Goal: Information Seeking & Learning: Learn about a topic

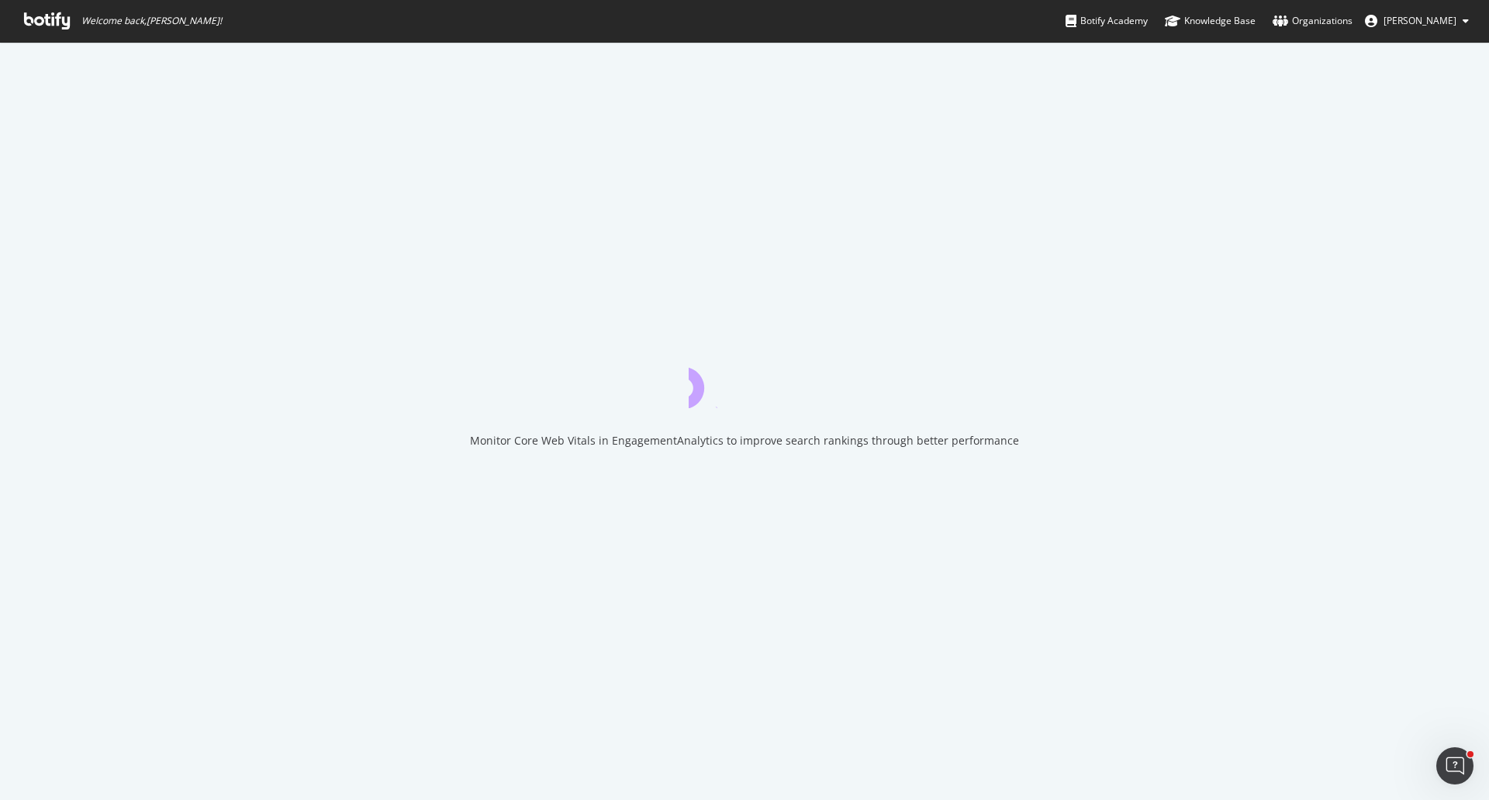
click at [46, 20] on icon at bounding box center [47, 20] width 46 height 17
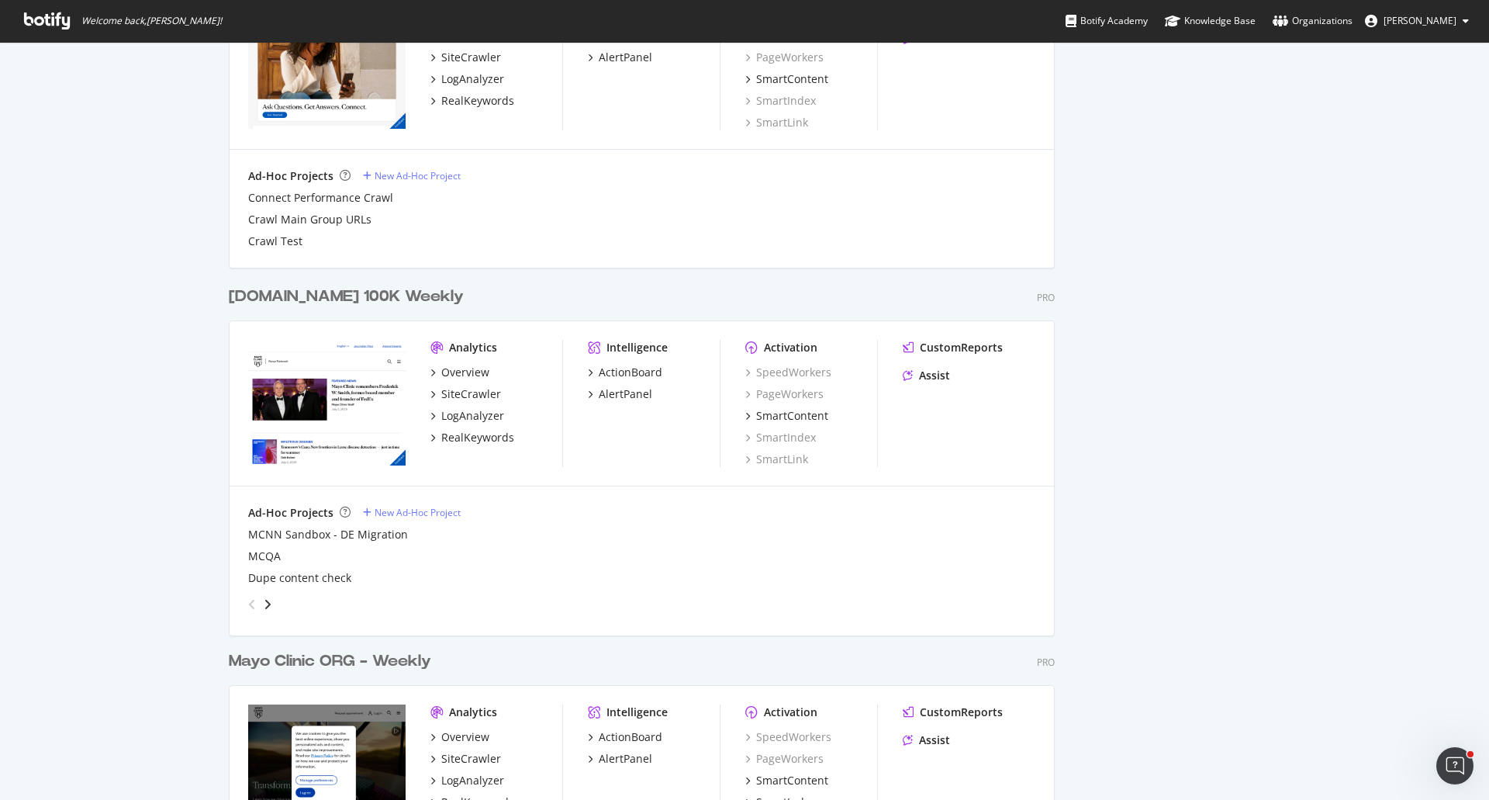
scroll to position [1539, 0]
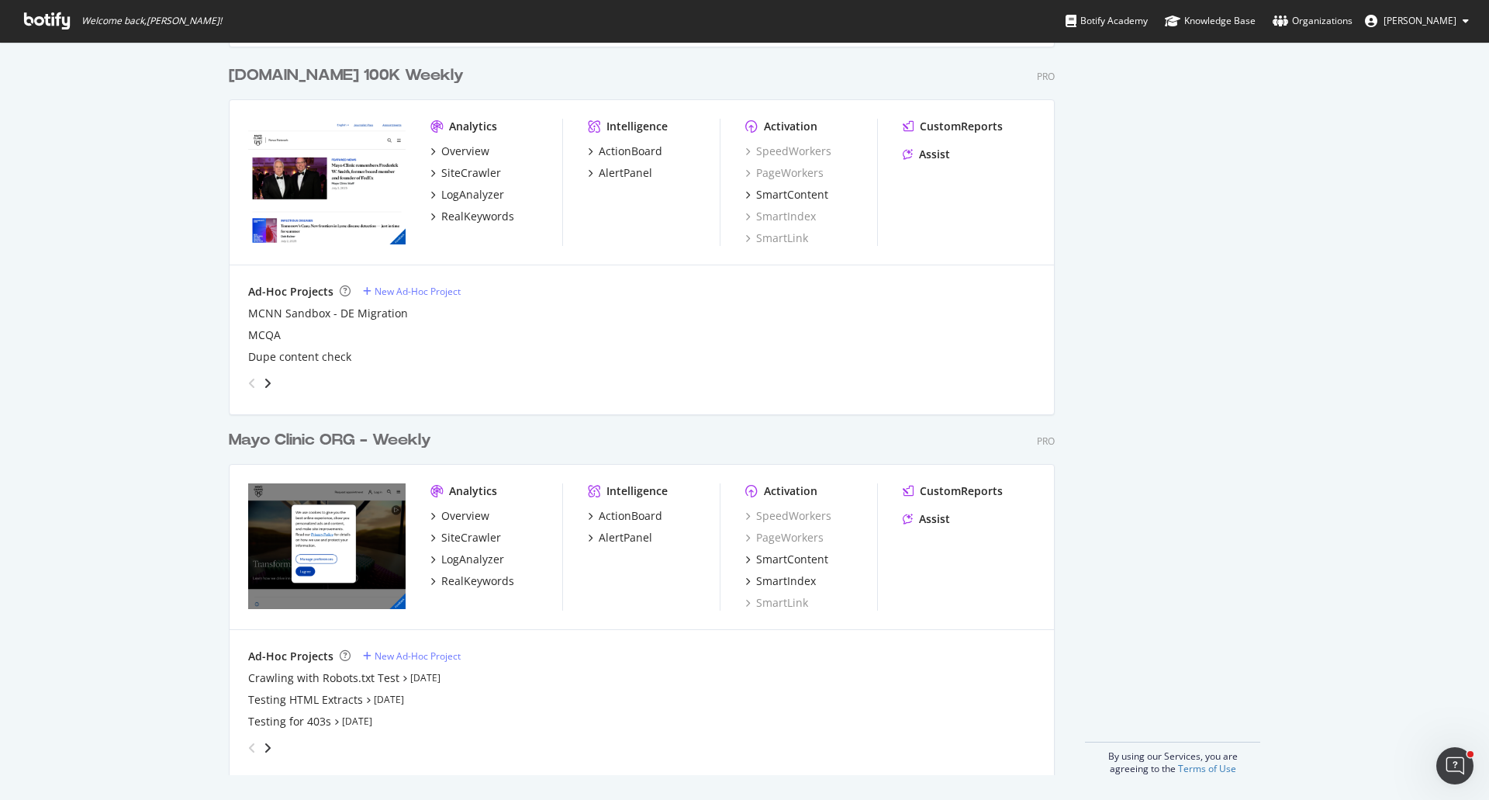
click at [277, 433] on div "Mayo Clinic ORG - Weekly" at bounding box center [330, 440] width 202 height 22
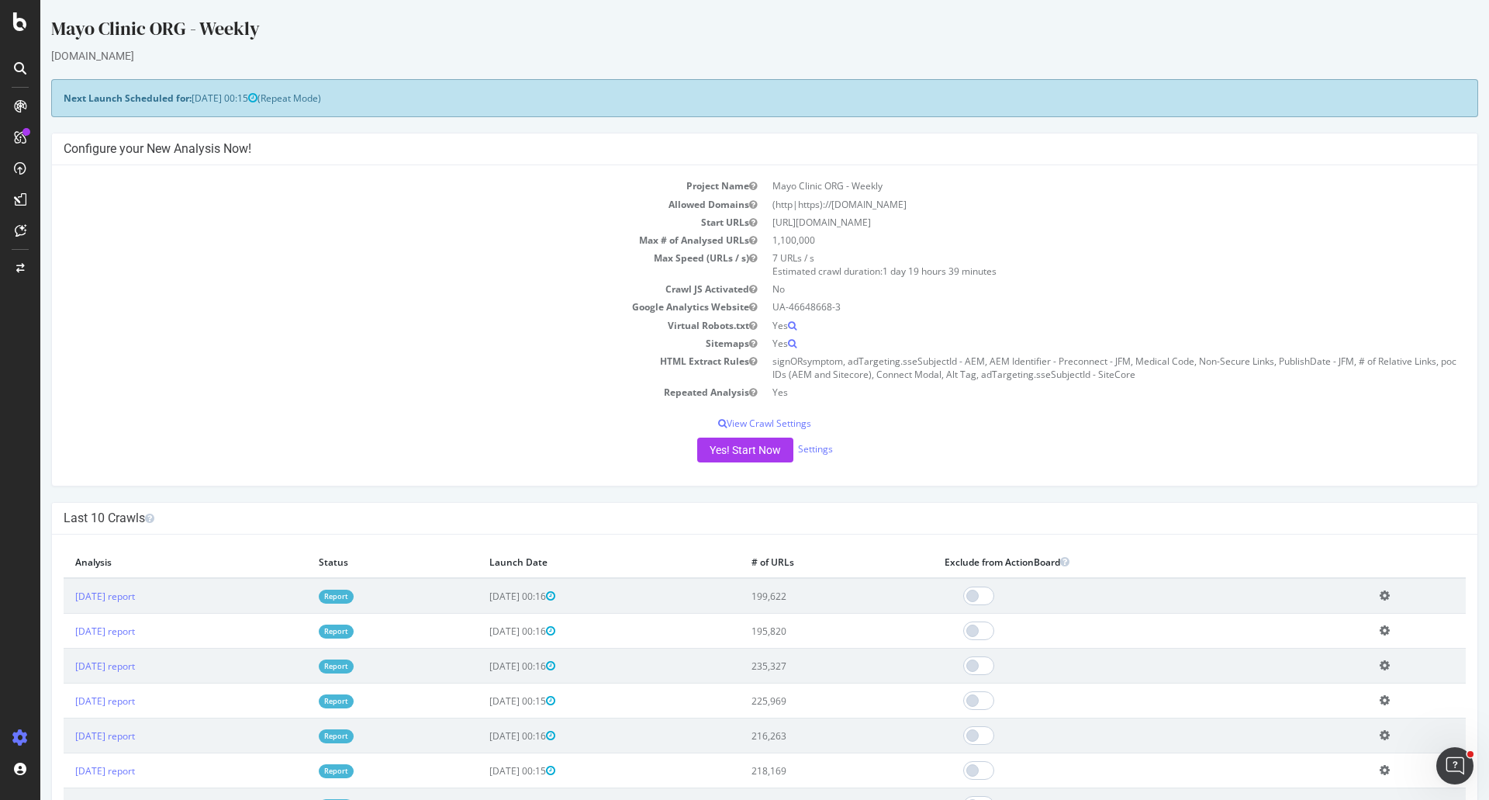
click at [354, 596] on link "Report" at bounding box center [336, 595] width 35 height 13
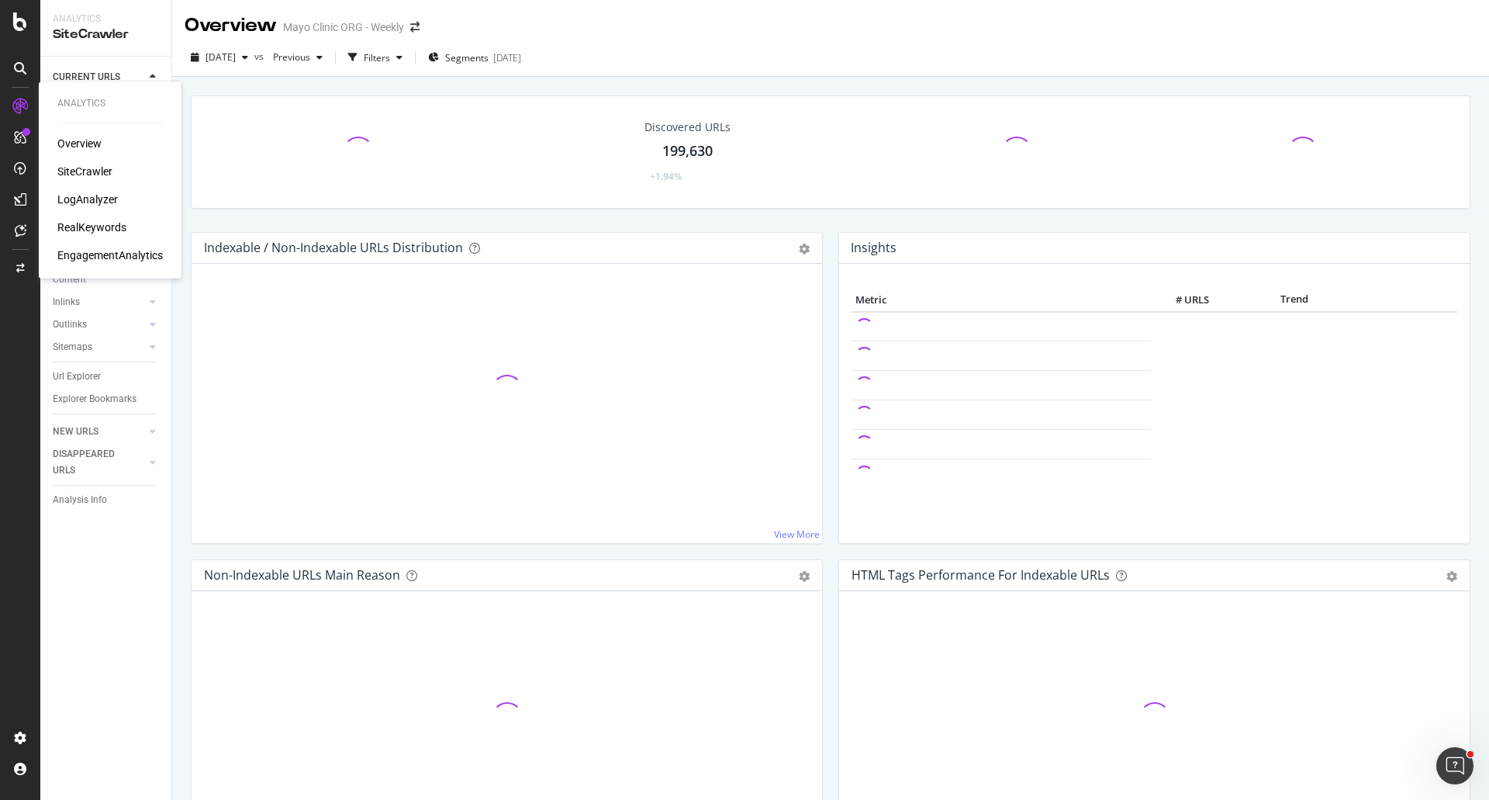
click at [99, 227] on div "RealKeywords" at bounding box center [91, 227] width 69 height 16
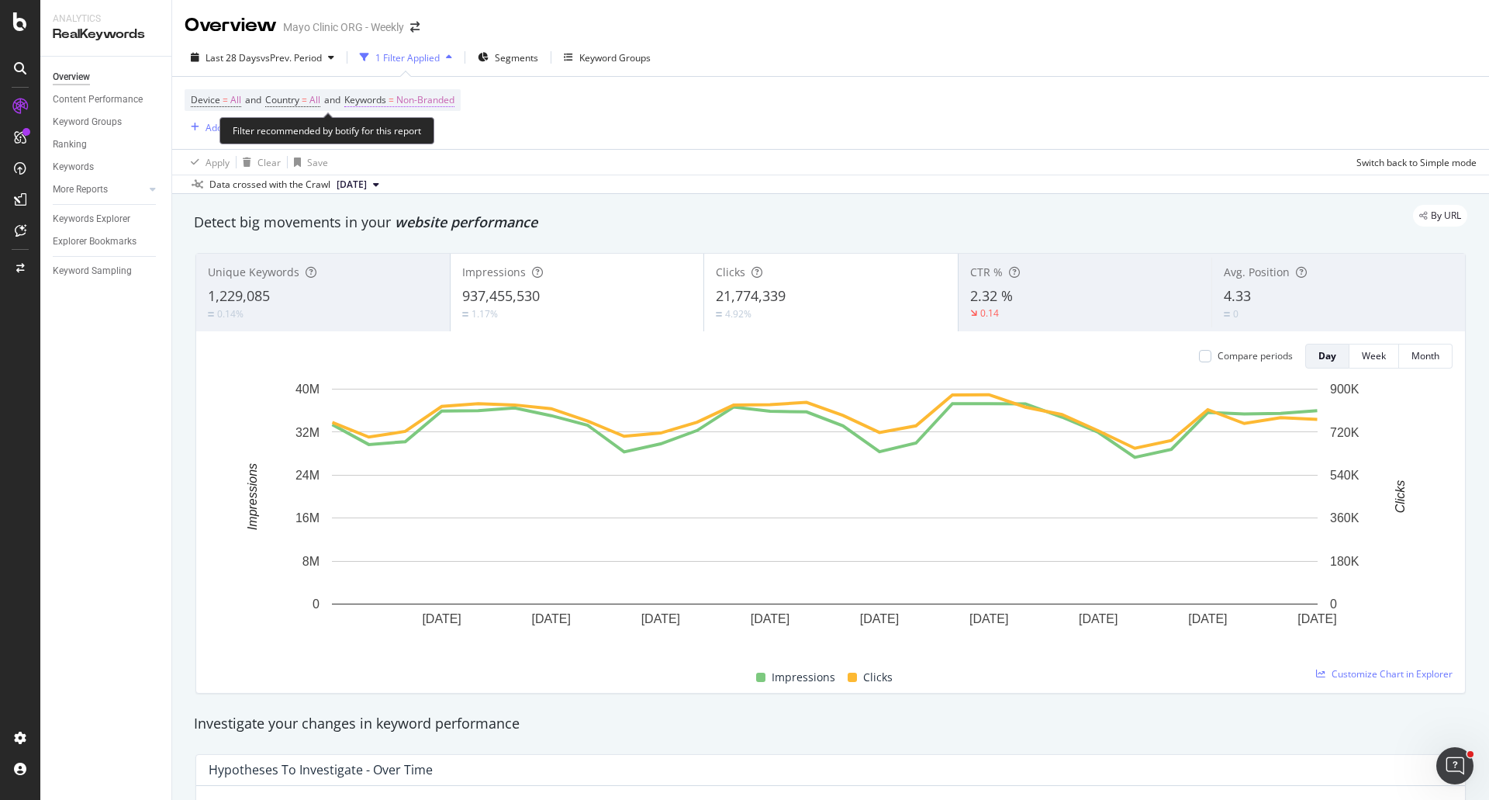
click at [454, 104] on span "Non-Branded" at bounding box center [425, 100] width 58 height 22
click at [410, 130] on span "Non-Branded" at bounding box center [399, 136] width 64 height 13
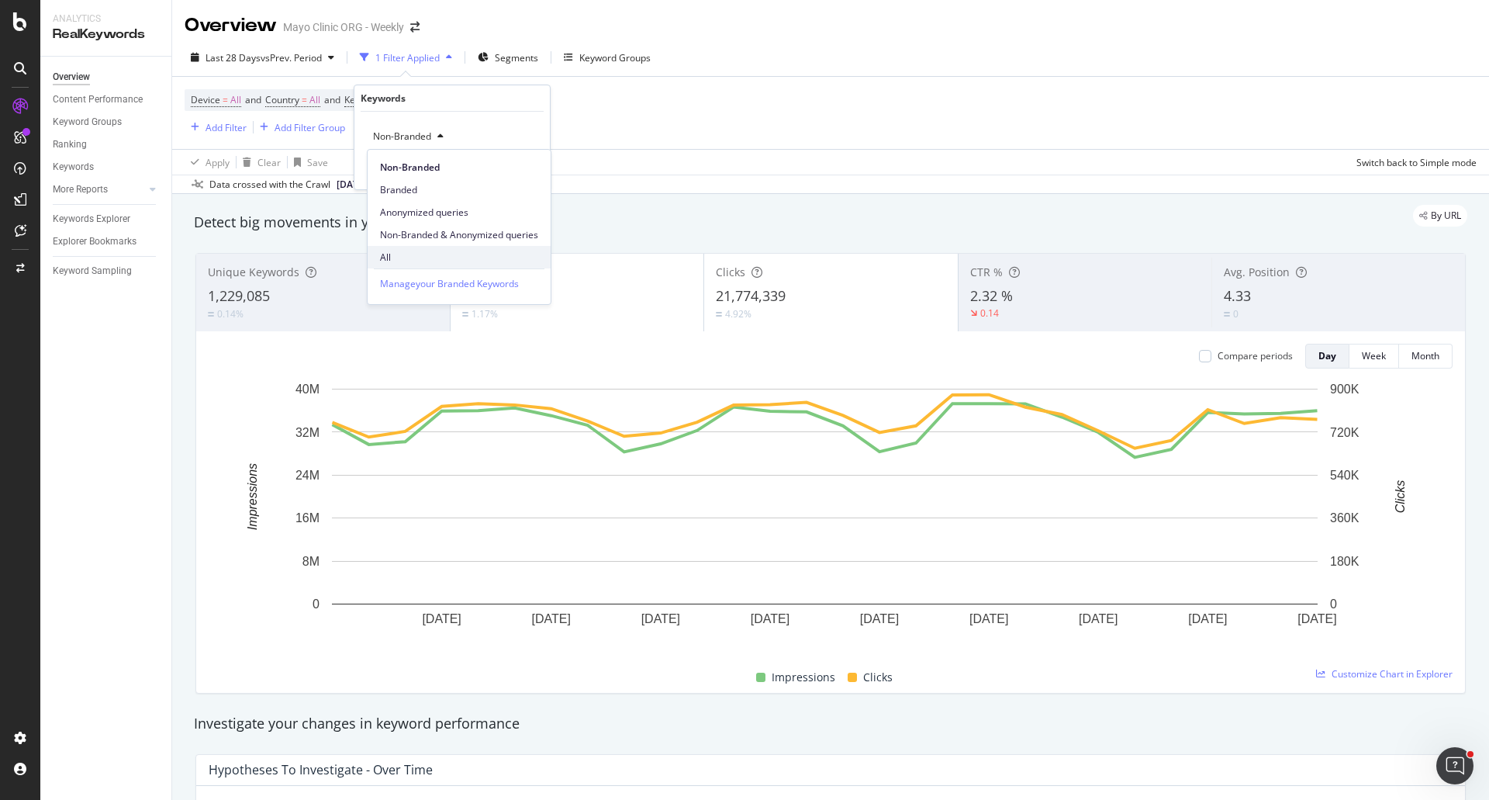
click at [407, 257] on span "All" at bounding box center [459, 257] width 158 height 14
click at [521, 172] on div "Apply" at bounding box center [525, 169] width 24 height 13
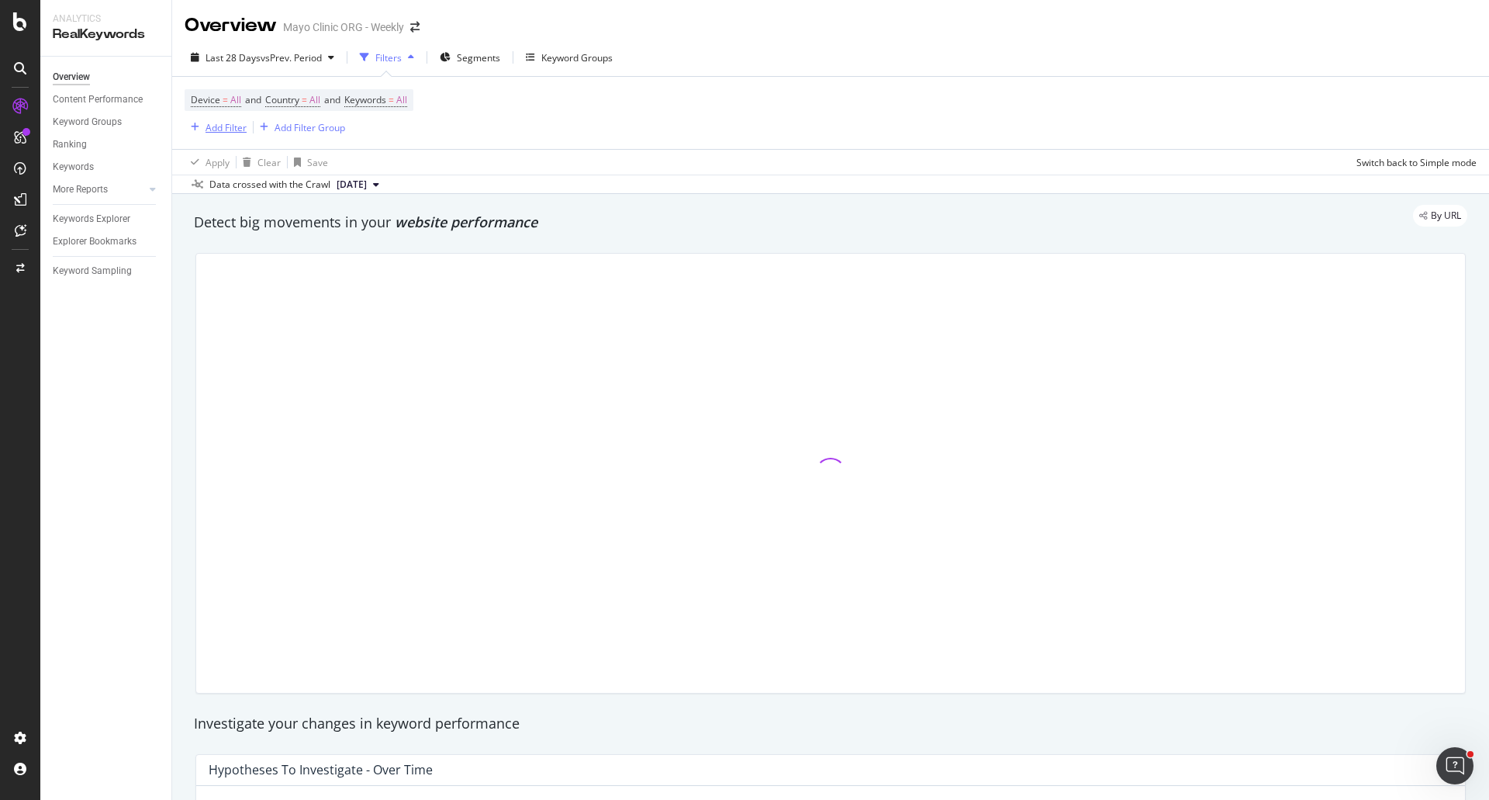
click at [228, 130] on div "Add Filter" at bounding box center [226, 127] width 41 height 13
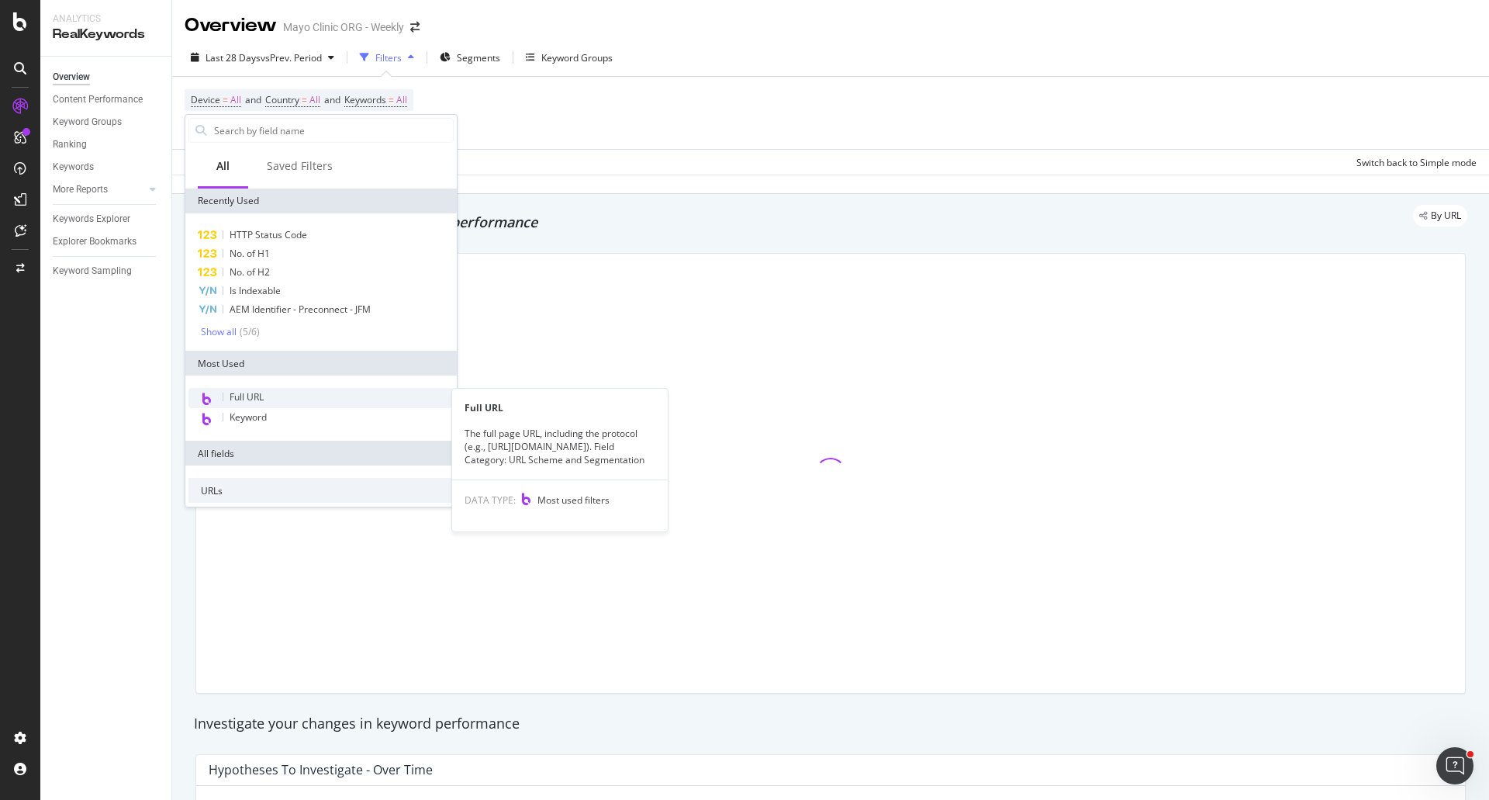
click at [258, 394] on span "Full URL" at bounding box center [247, 396] width 34 height 13
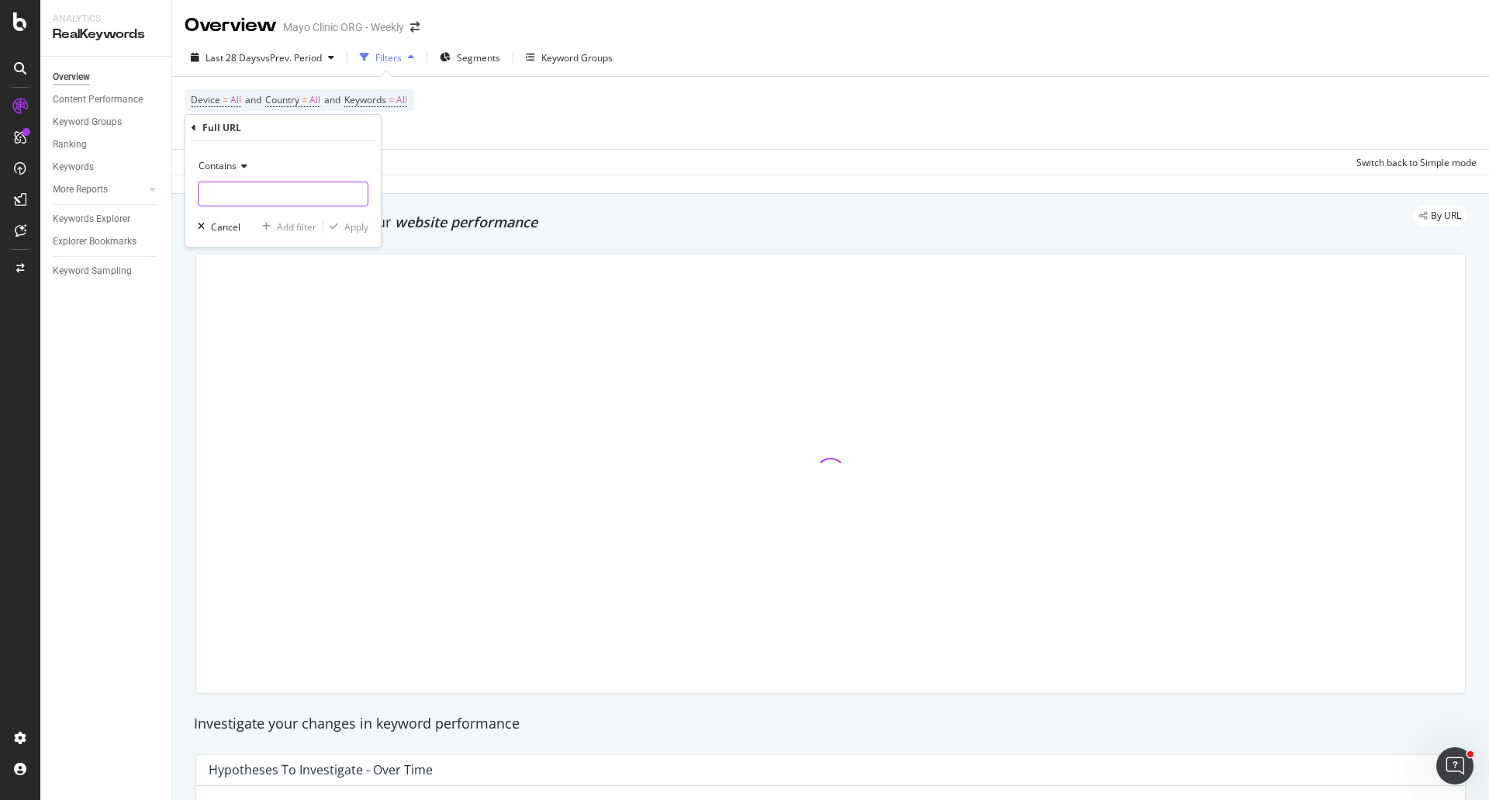
click at [248, 186] on input "text" at bounding box center [283, 193] width 169 height 25
type input "/w"
click at [248, 186] on input "/w" at bounding box center [272, 193] width 147 height 25
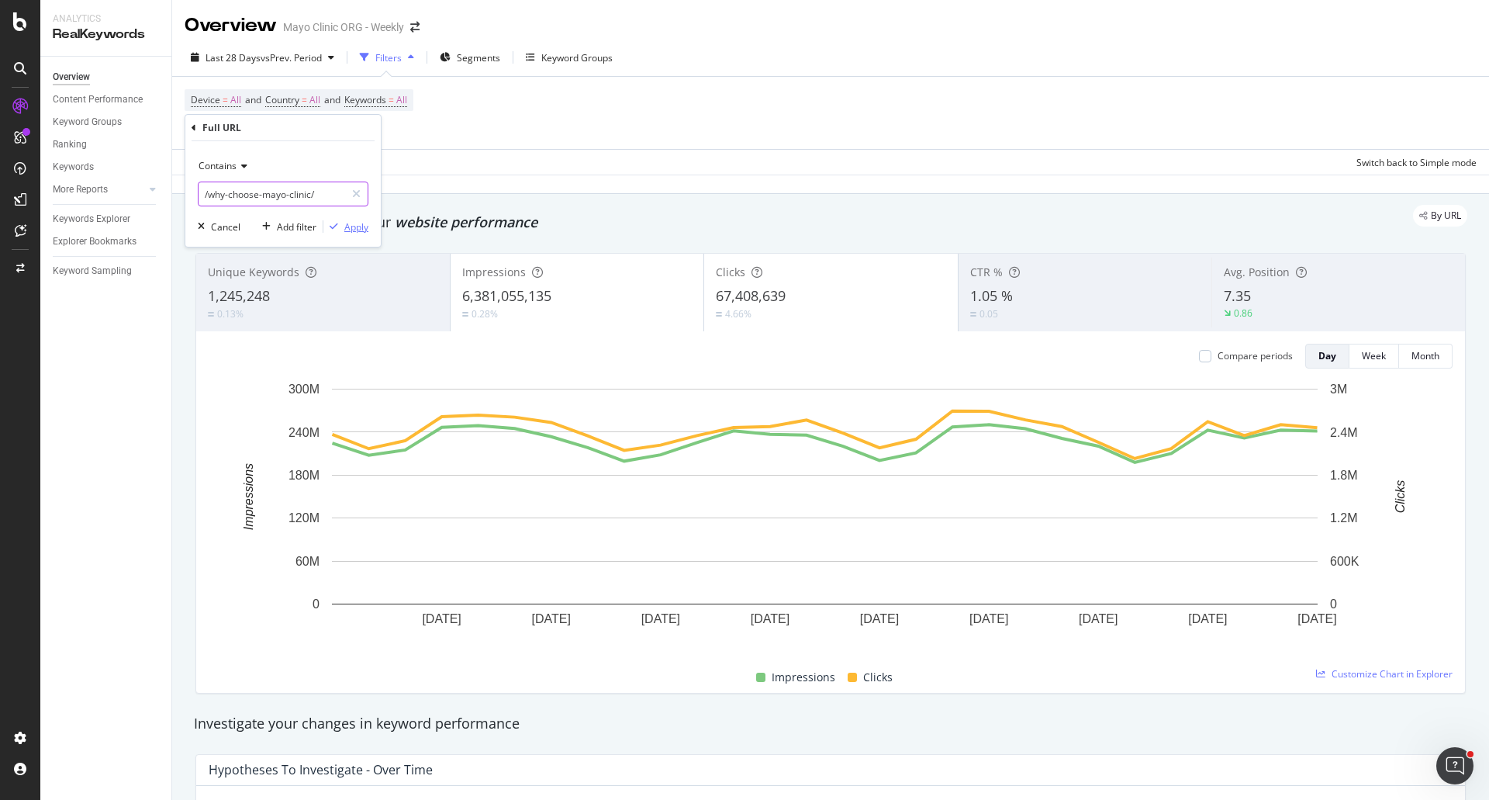
type input "/why-choose-mayo-clinic/"
click at [346, 226] on div "Apply" at bounding box center [356, 226] width 24 height 13
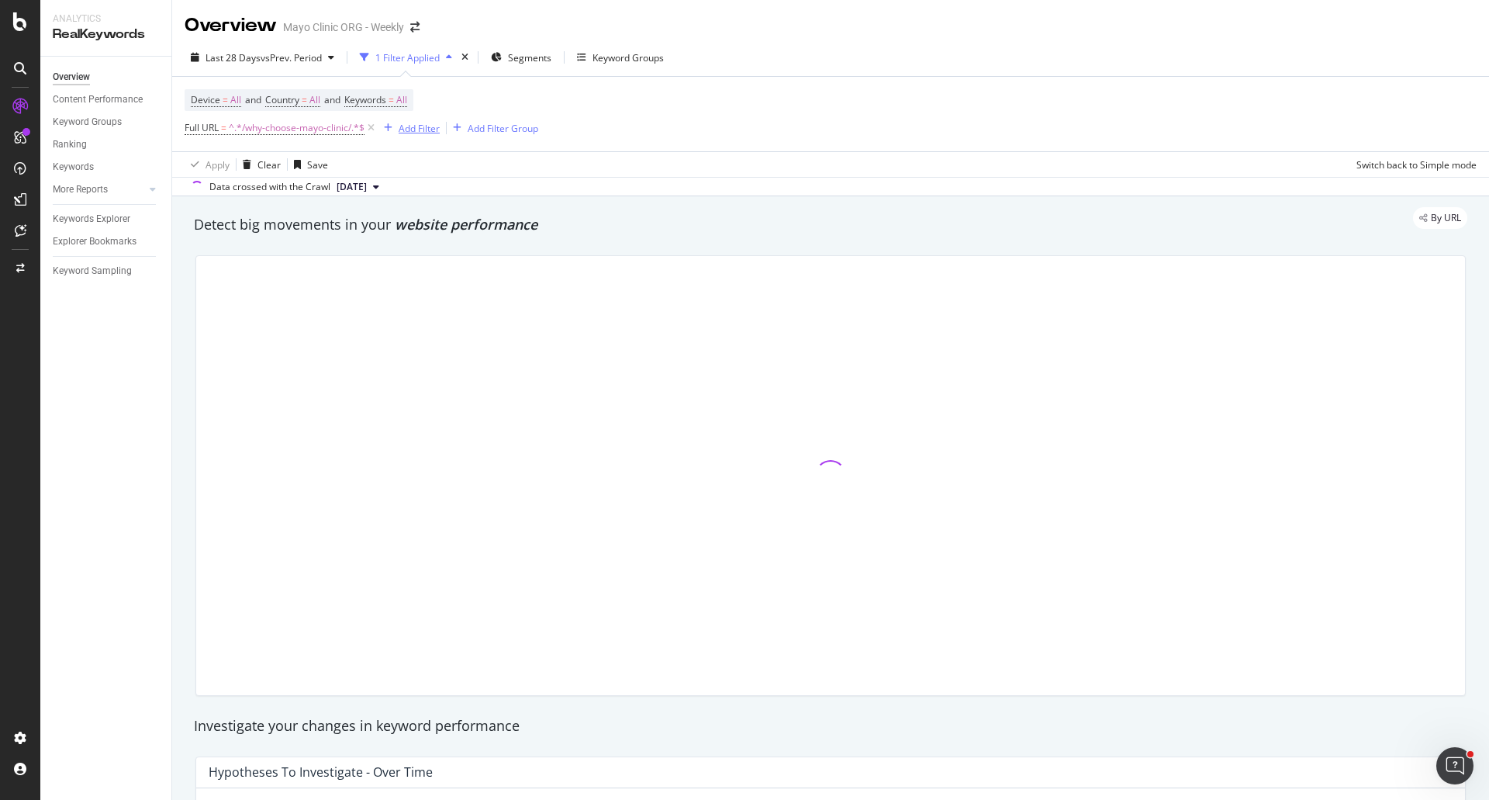
click at [416, 125] on div "Add Filter" at bounding box center [419, 128] width 41 height 13
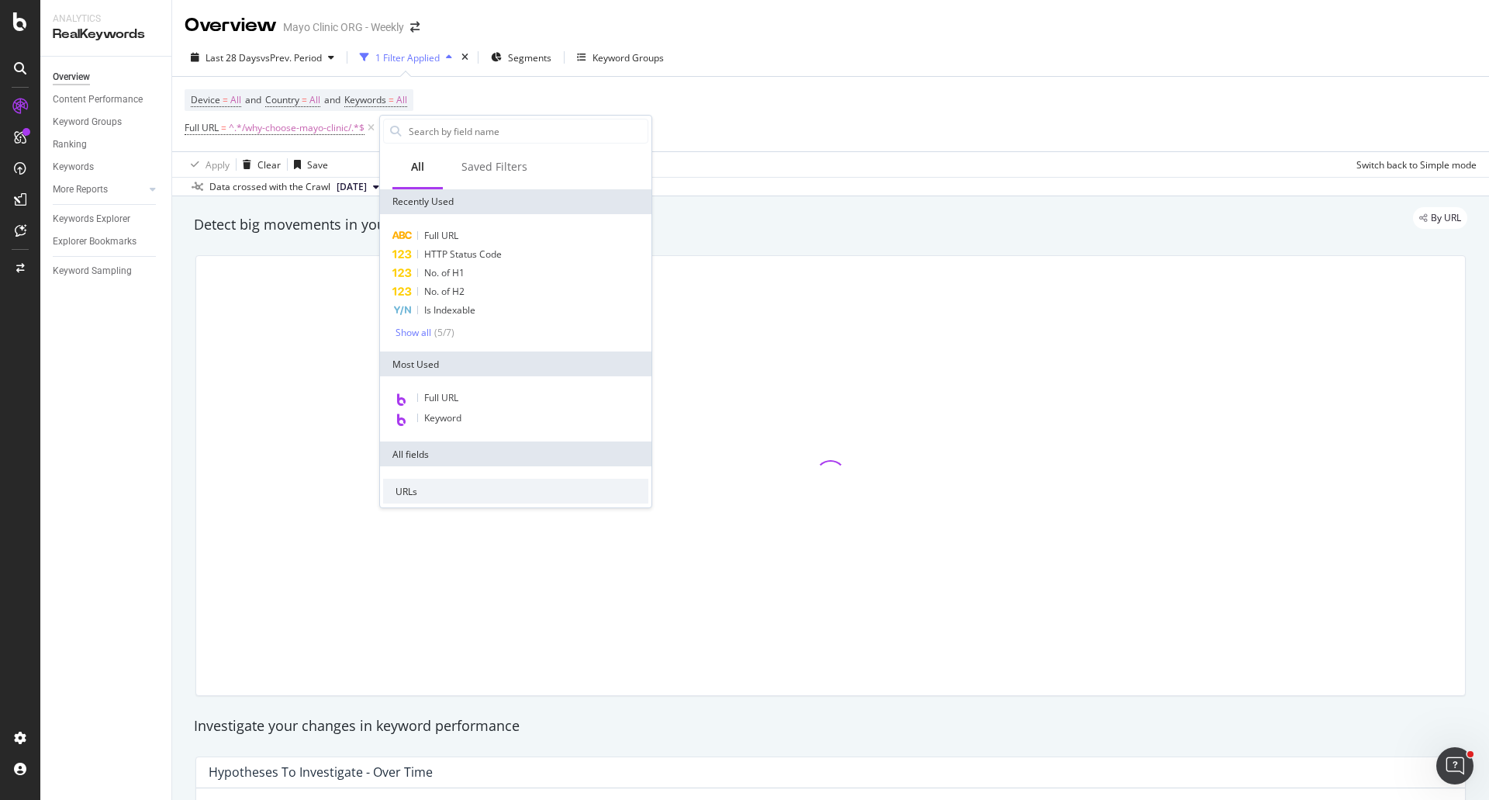
click at [733, 93] on div "Device = All and Country = All and Keywords = All Full URL = ^.*/why-choose-may…" at bounding box center [831, 114] width 1292 height 74
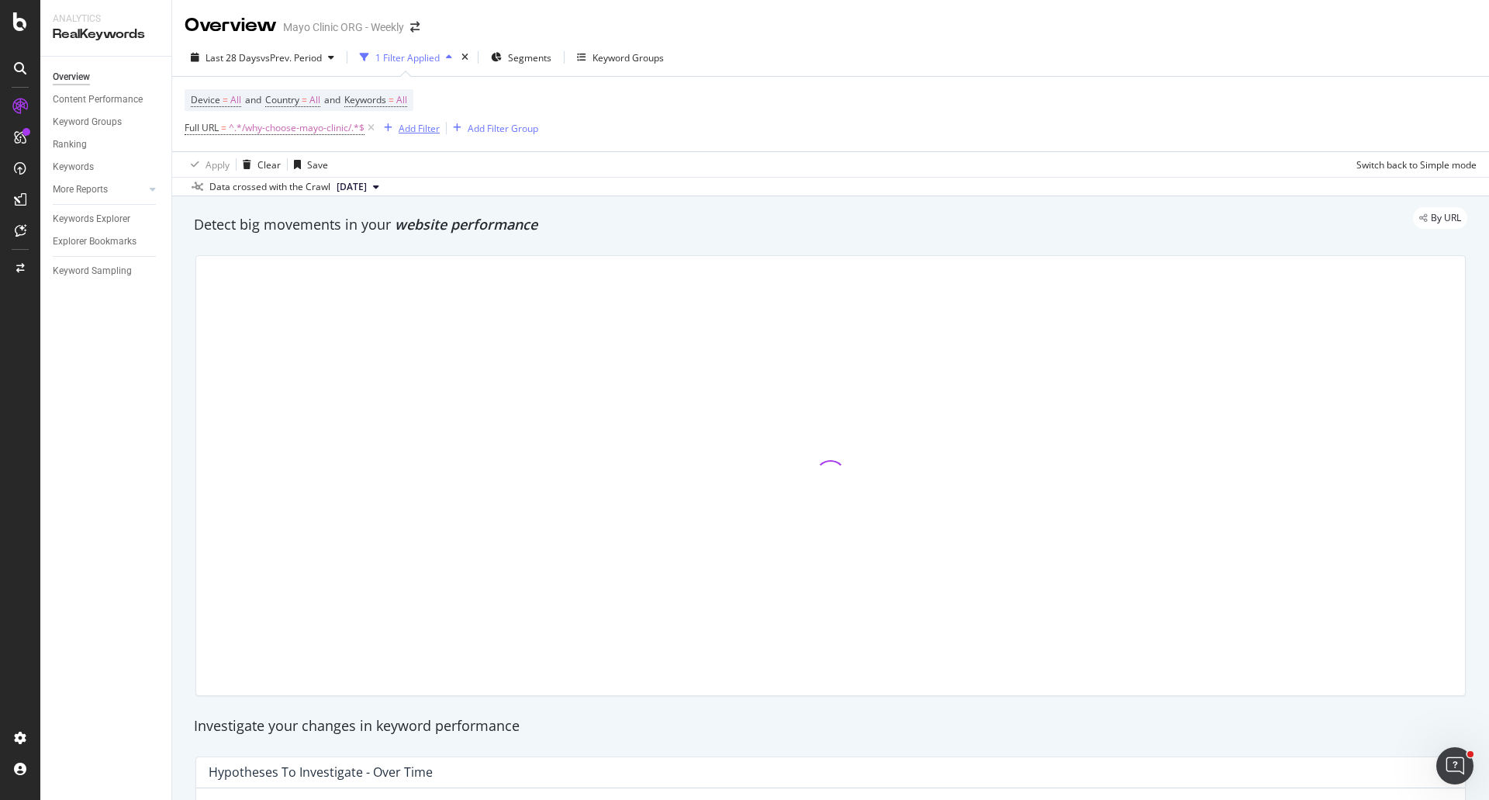
click at [420, 131] on div "Add Filter" at bounding box center [419, 128] width 41 height 13
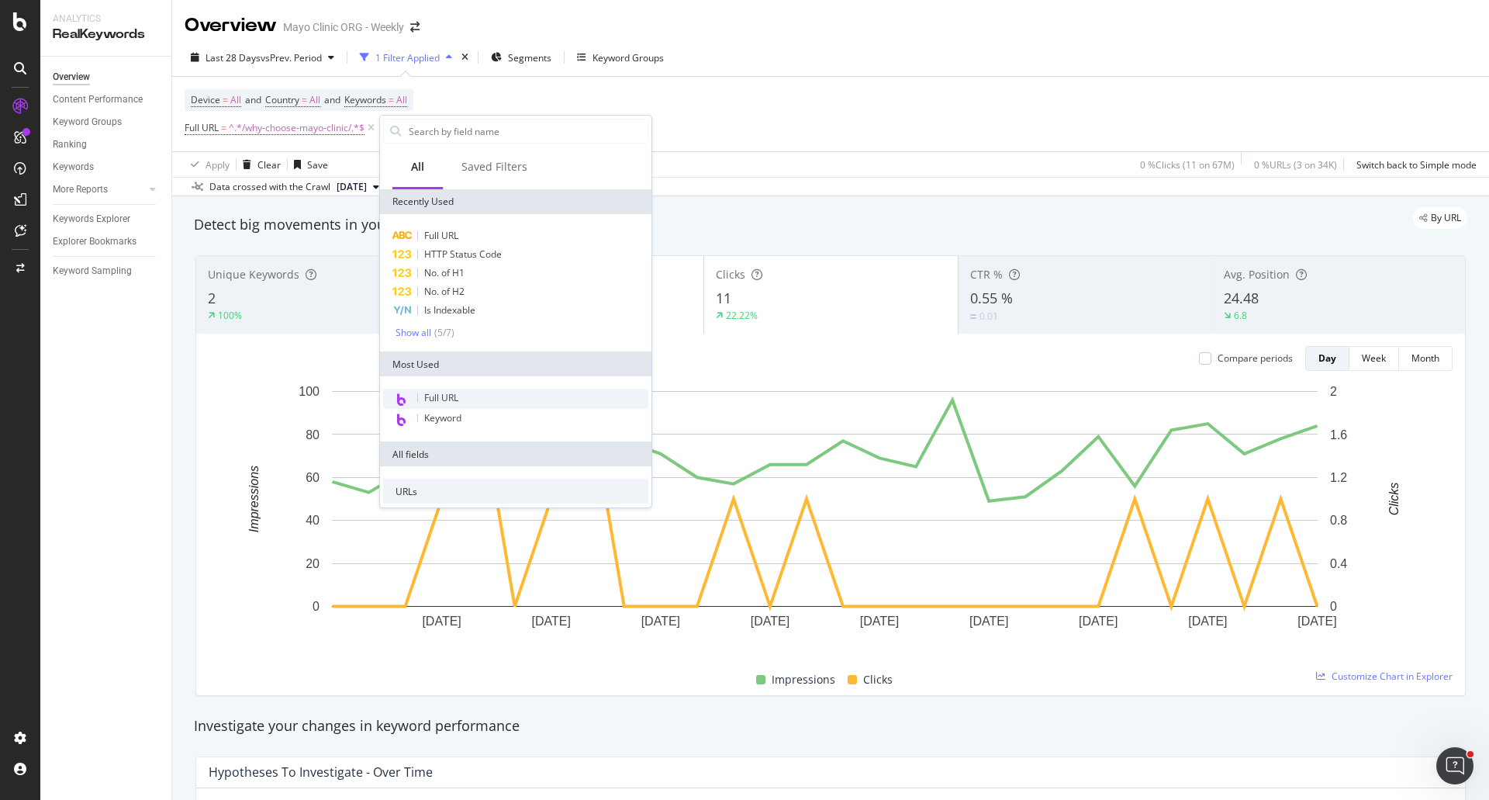
click at [454, 397] on span "Full URL" at bounding box center [441, 397] width 34 height 13
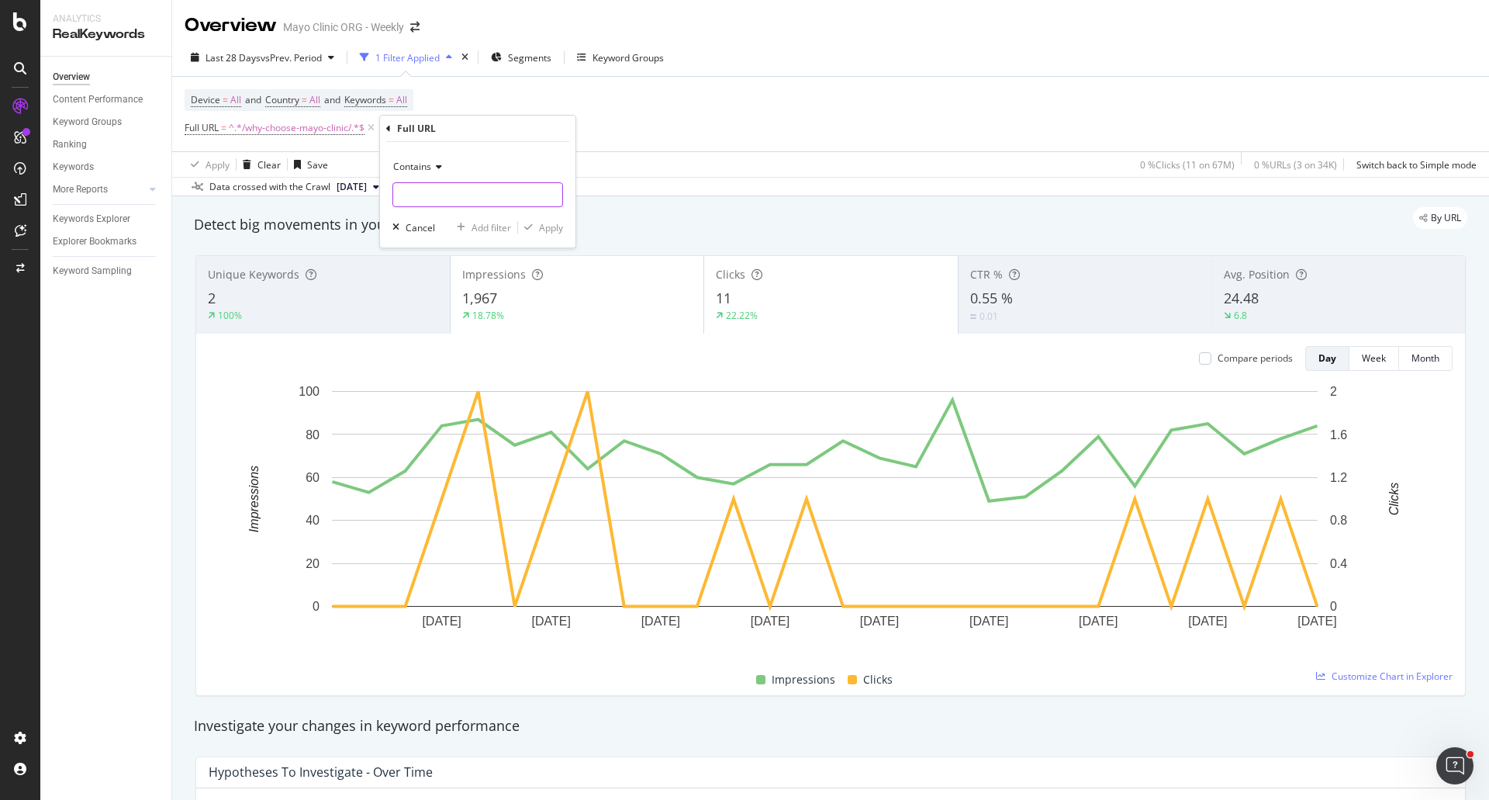
click at [439, 183] on input "text" at bounding box center [477, 194] width 169 height 25
type input "/patient-centered-care"
click at [544, 224] on div "Apply" at bounding box center [551, 227] width 24 height 13
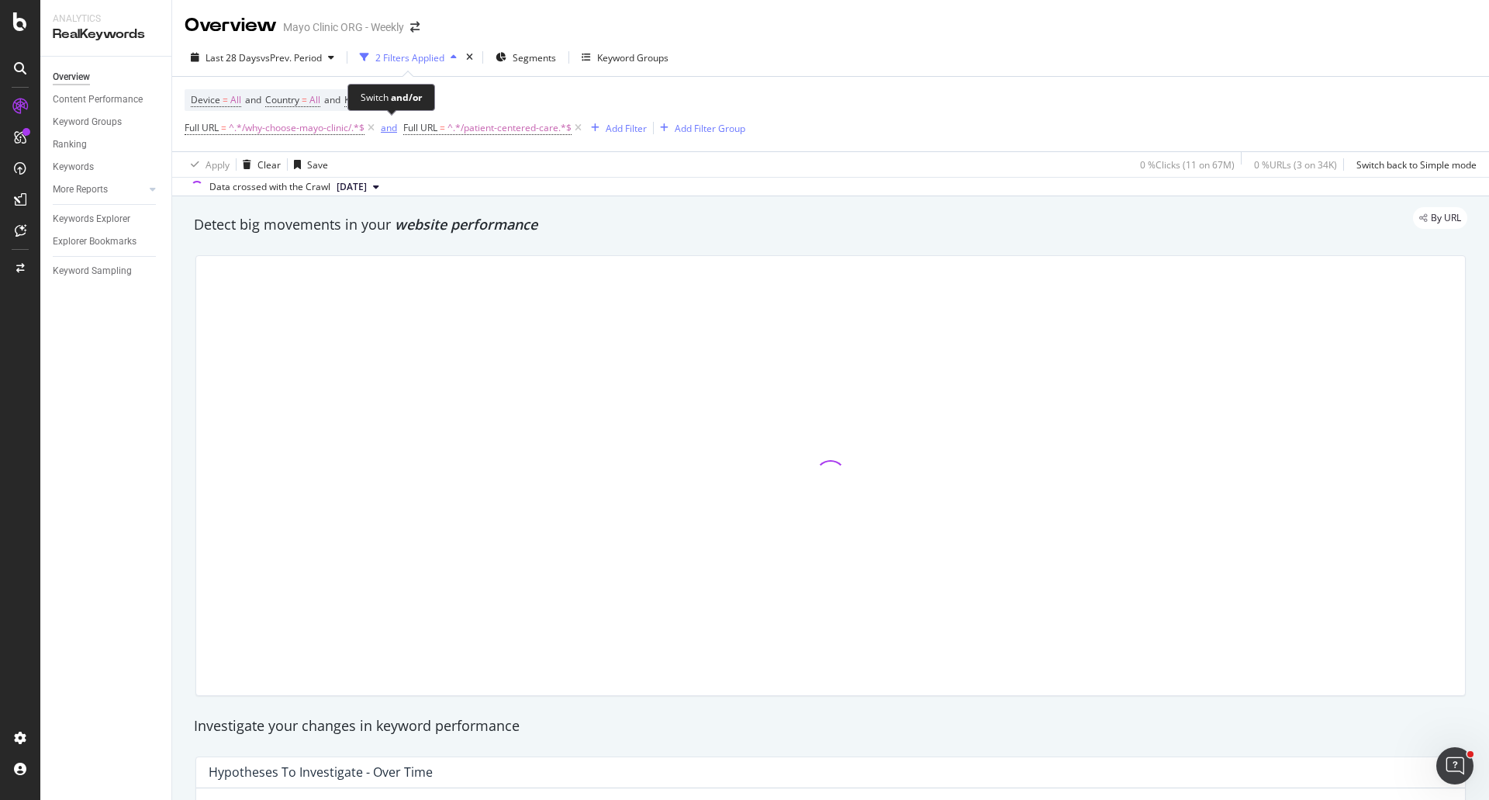
click at [382, 126] on div "and" at bounding box center [389, 127] width 16 height 13
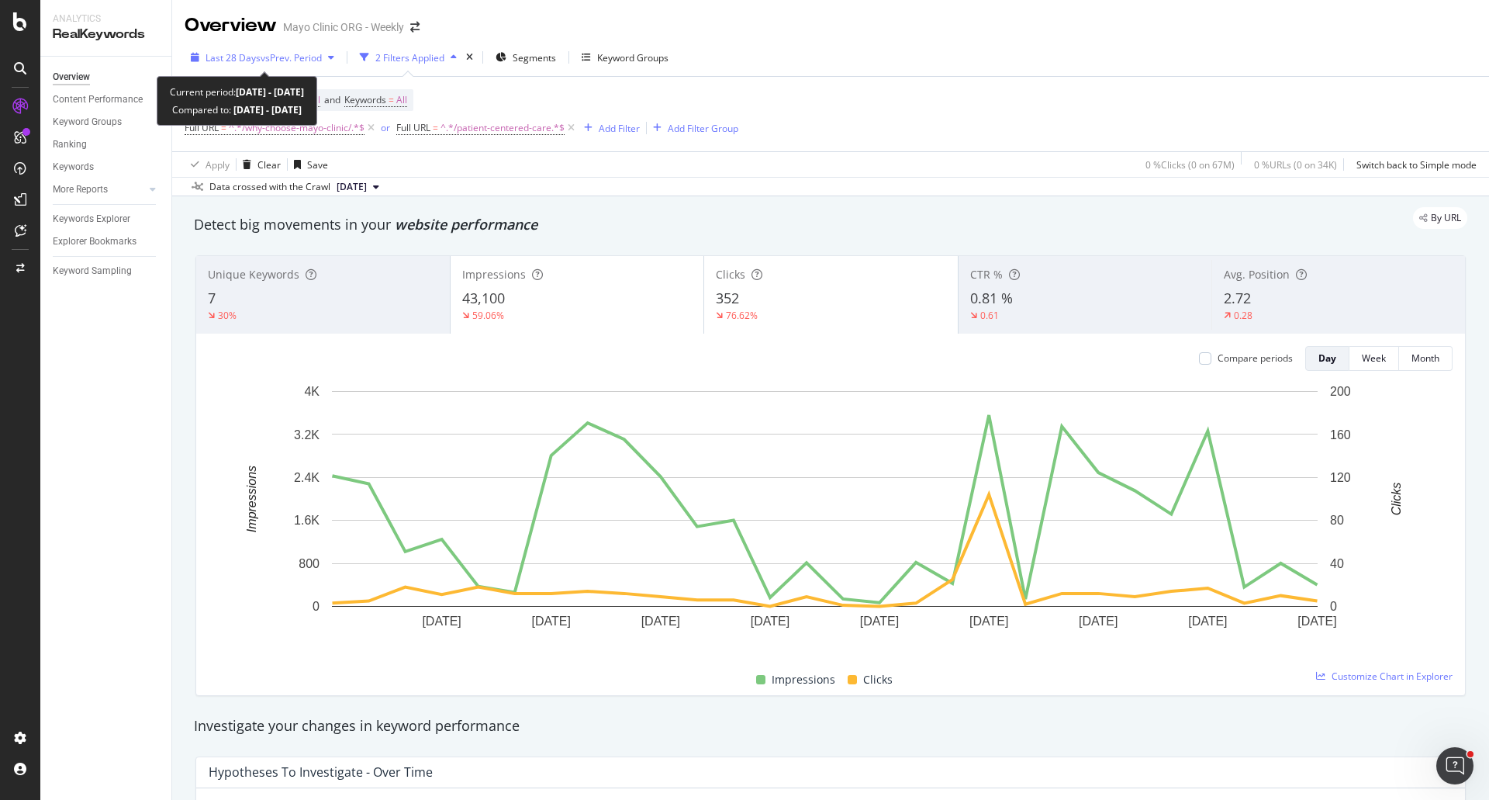
click at [250, 53] on span "Last 28 Days" at bounding box center [233, 57] width 55 height 13
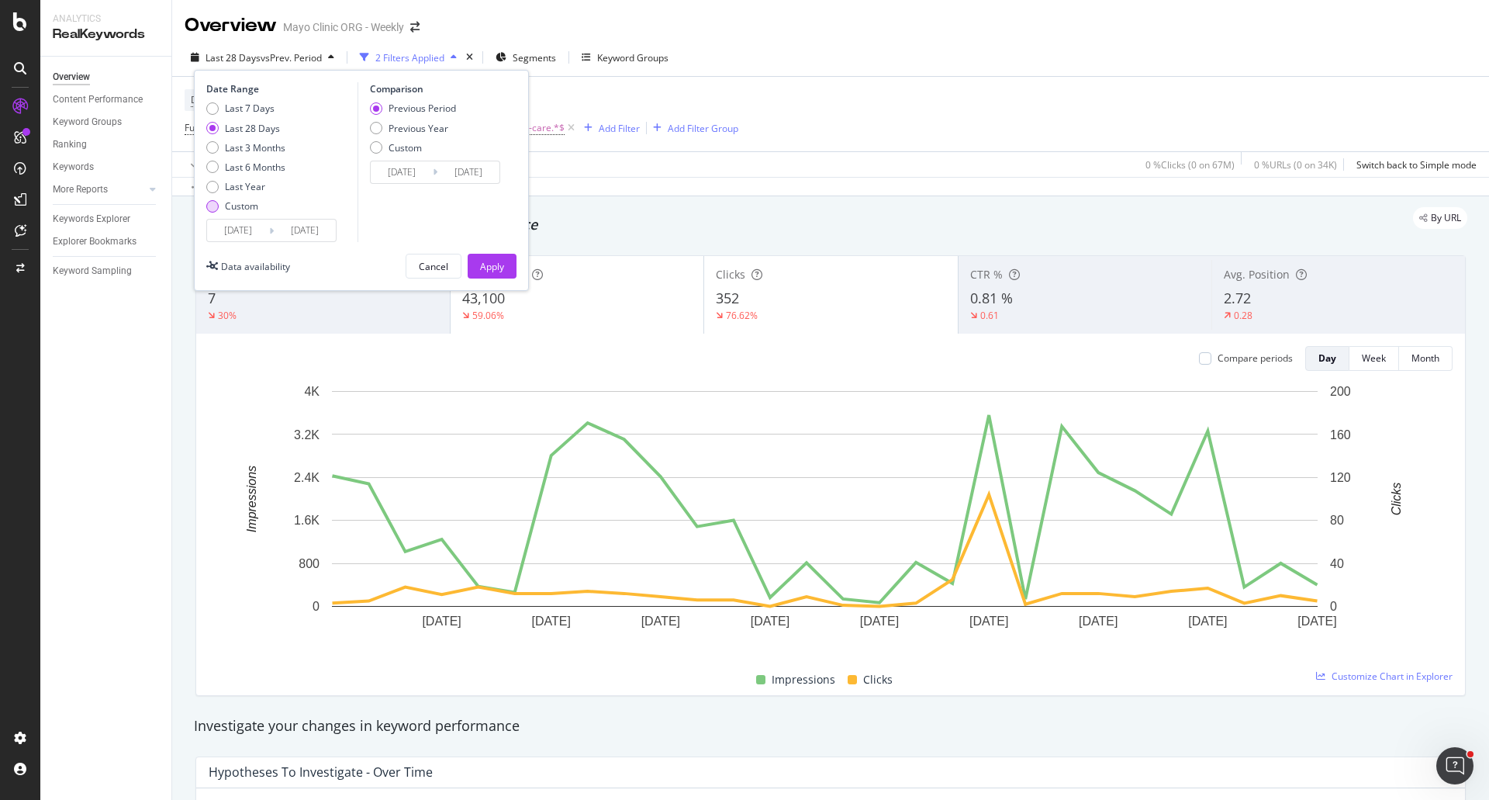
click at [219, 206] on div "Custom" at bounding box center [245, 205] width 79 height 13
click at [245, 231] on input "[DATE]" at bounding box center [238, 230] width 62 height 22
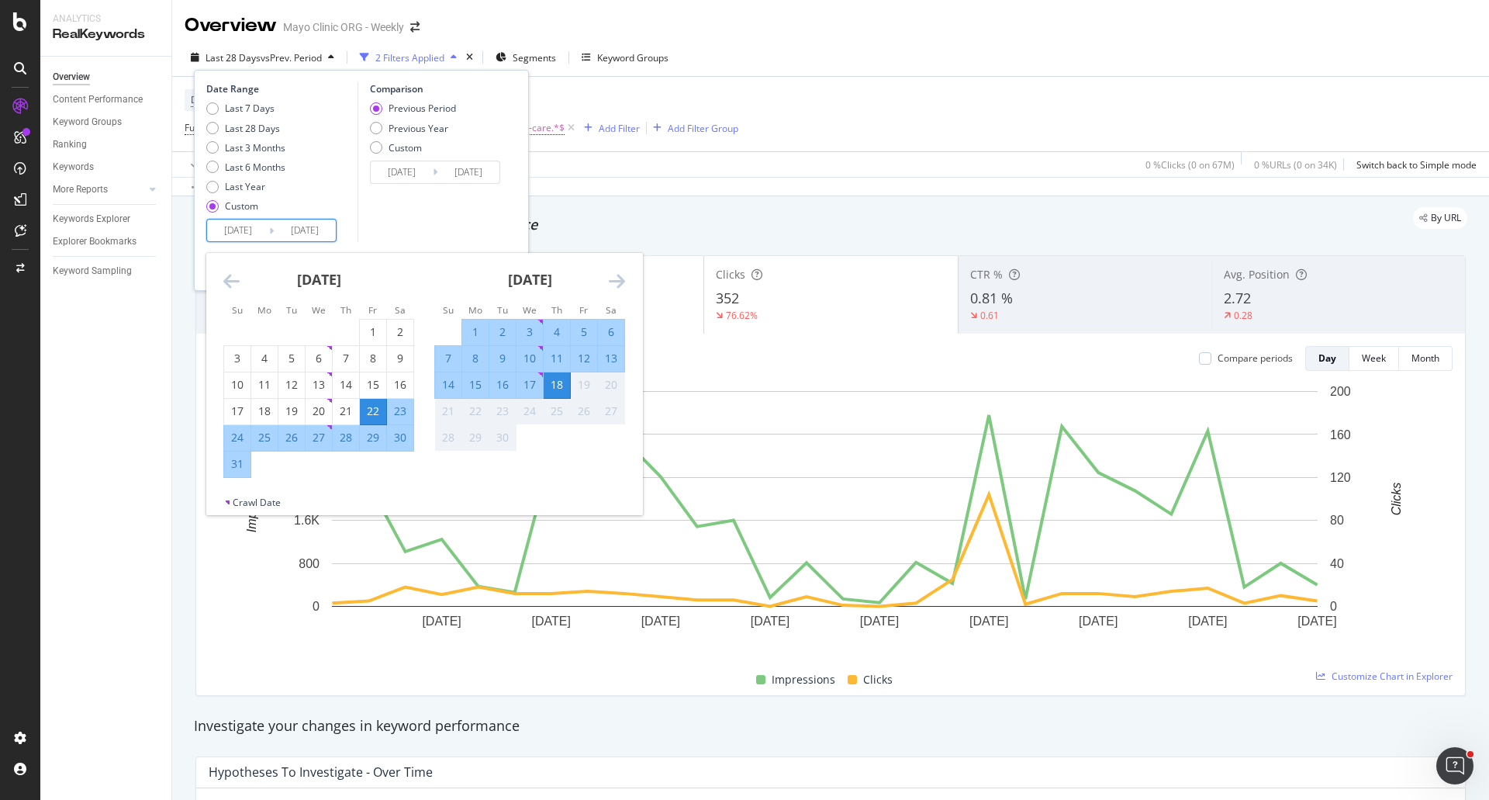
click at [231, 282] on icon "Move backward to switch to the previous month." at bounding box center [231, 280] width 16 height 19
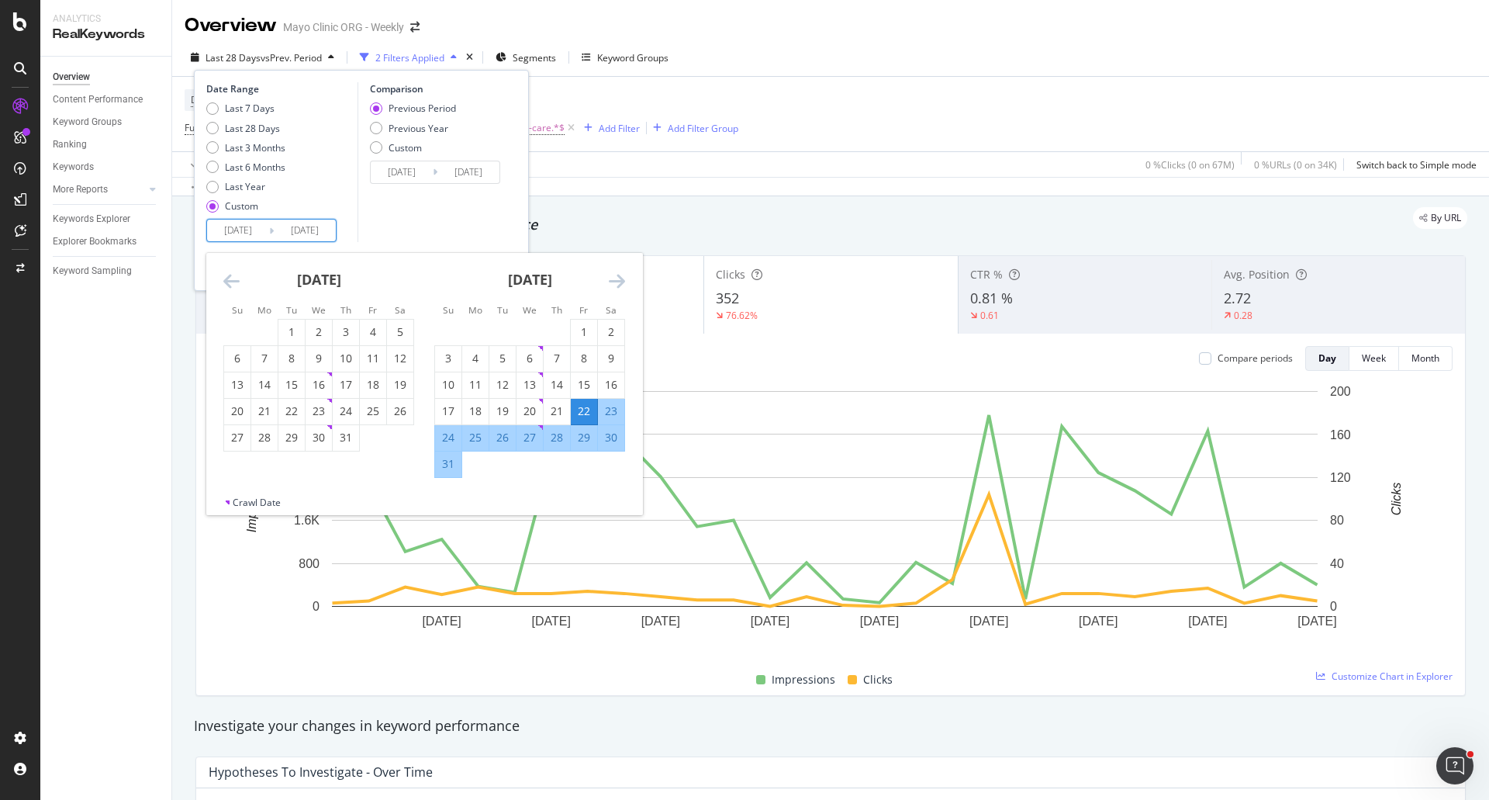
click at [231, 282] on icon "Move backward to switch to the previous month." at bounding box center [231, 280] width 16 height 19
click at [223, 274] on div "[DATE] 1 2 3 4 5 6 7 8 9 10 11 12 13 14 15 16 17 18 19 20 21 22 23 24 25 26 27 …" at bounding box center [318, 365] width 211 height 225
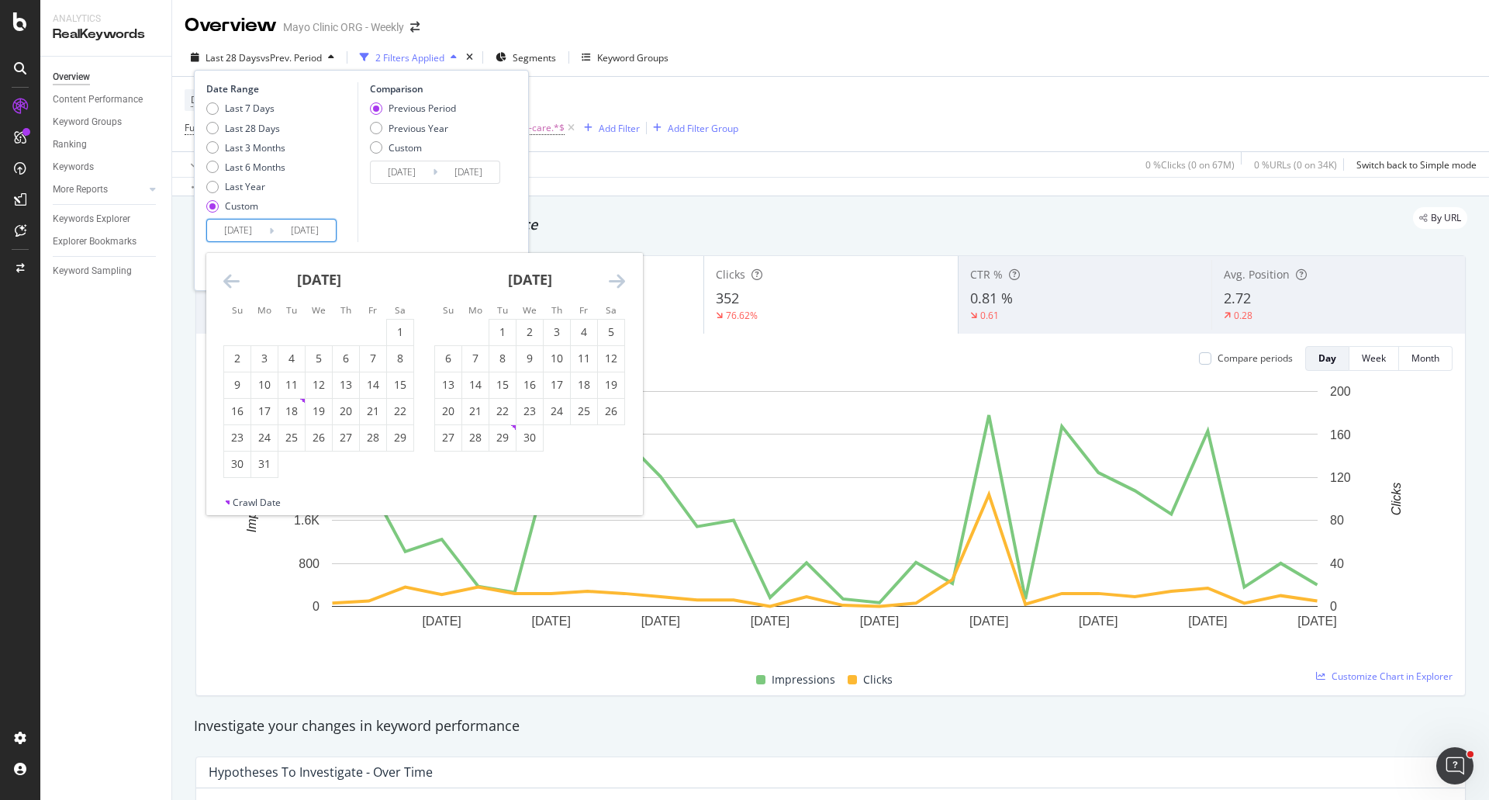
click at [230, 279] on icon "Move backward to switch to the previous month." at bounding box center [231, 280] width 16 height 19
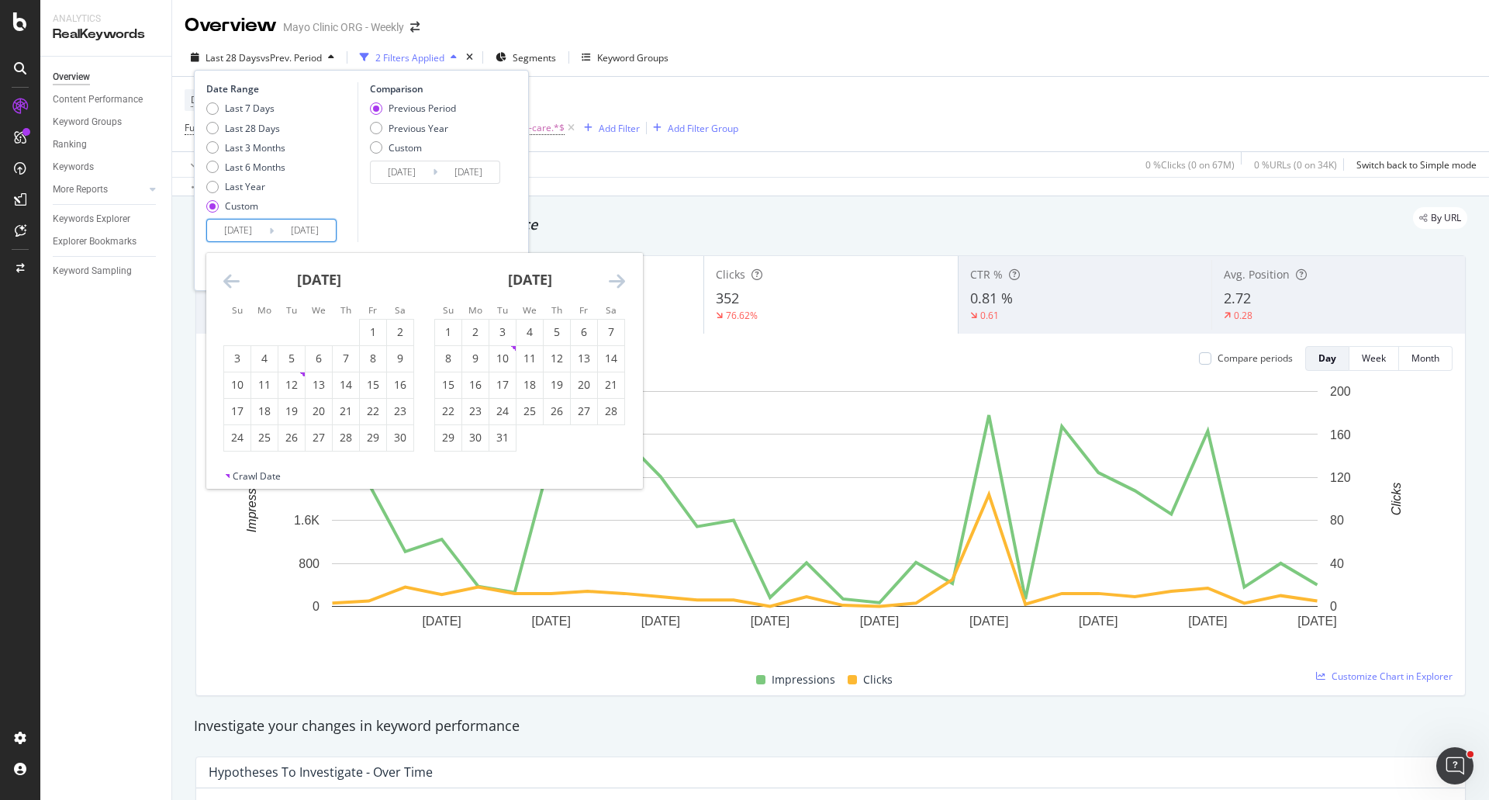
click at [230, 279] on icon "Move backward to switch to the previous month." at bounding box center [231, 280] width 16 height 19
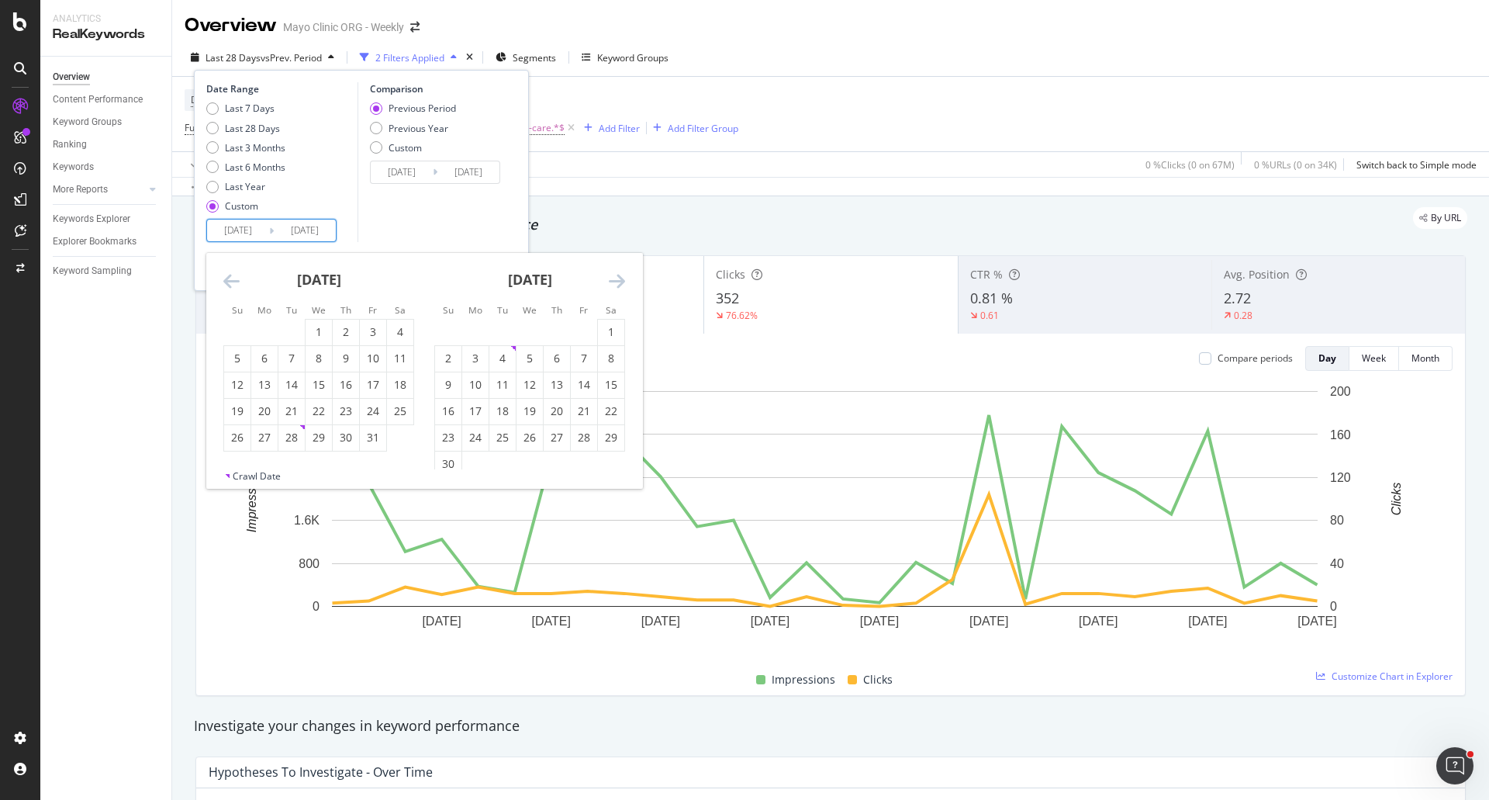
click at [230, 279] on icon "Move backward to switch to the previous month." at bounding box center [231, 280] width 16 height 19
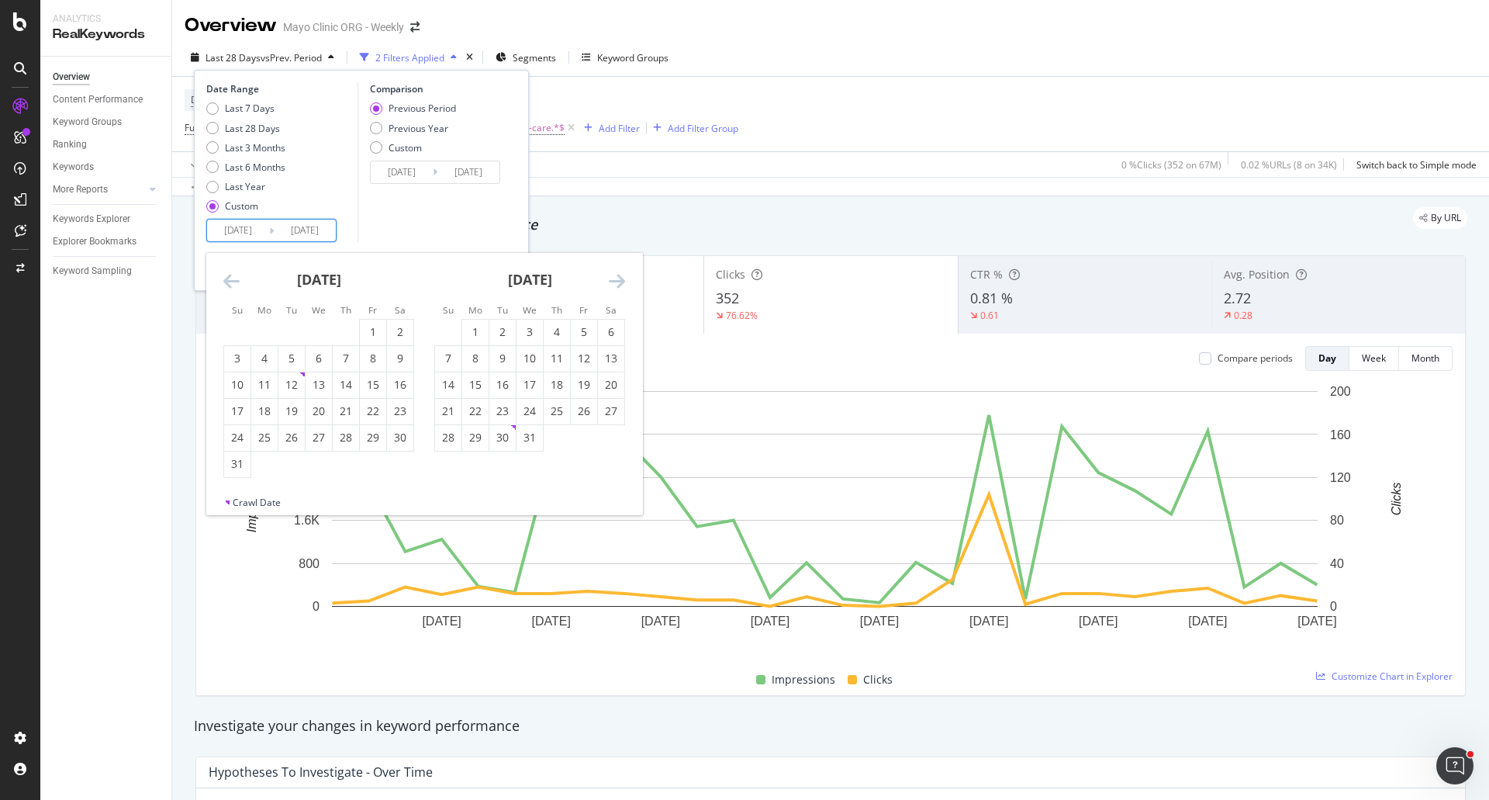
click at [230, 279] on icon "Move backward to switch to the previous month." at bounding box center [231, 280] width 16 height 19
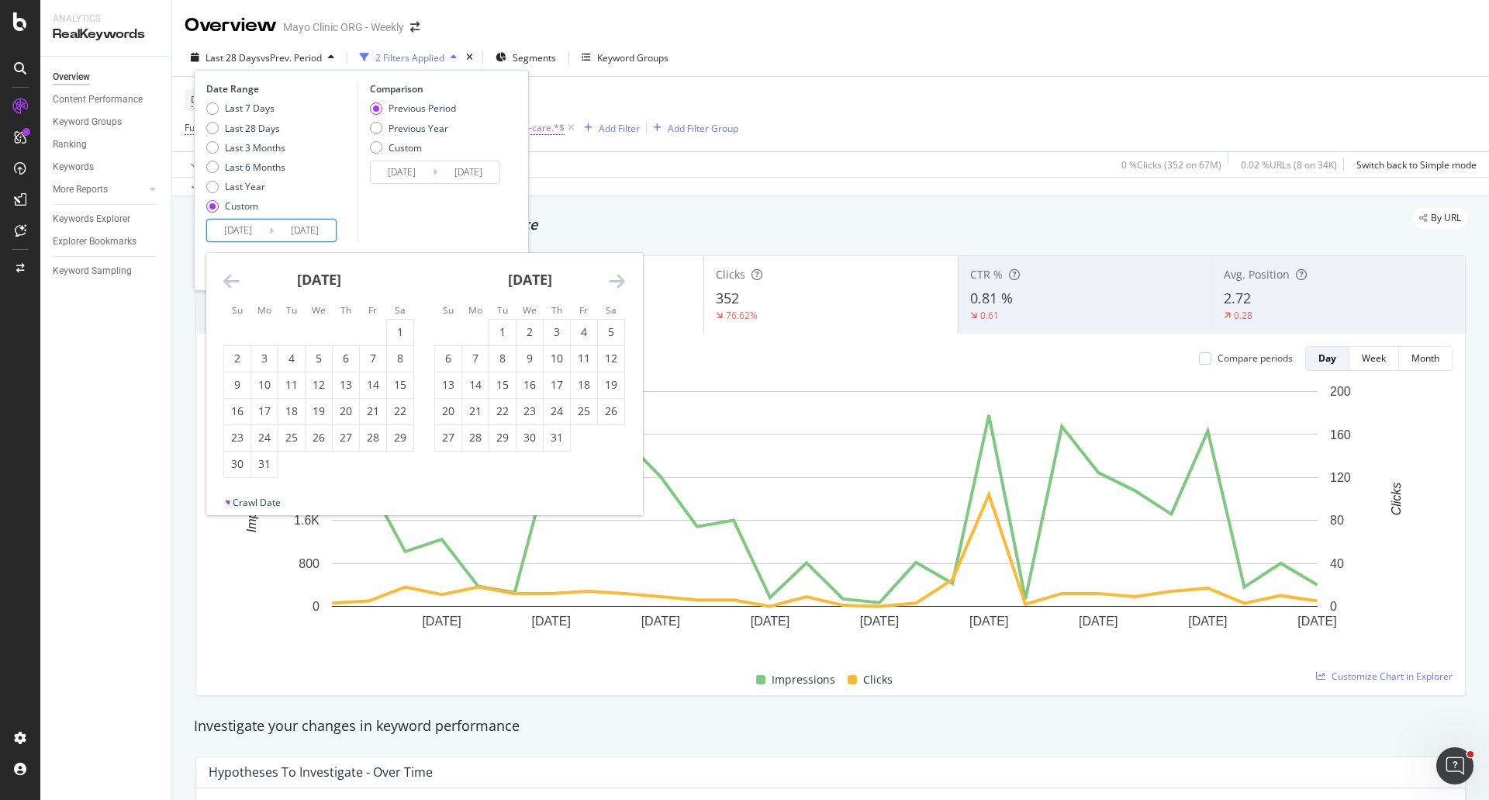
click at [230, 279] on icon "Move backward to switch to the previous month." at bounding box center [231, 280] width 16 height 19
click at [480, 333] on div "1" at bounding box center [475, 332] width 26 height 16
type input "[DATE]"
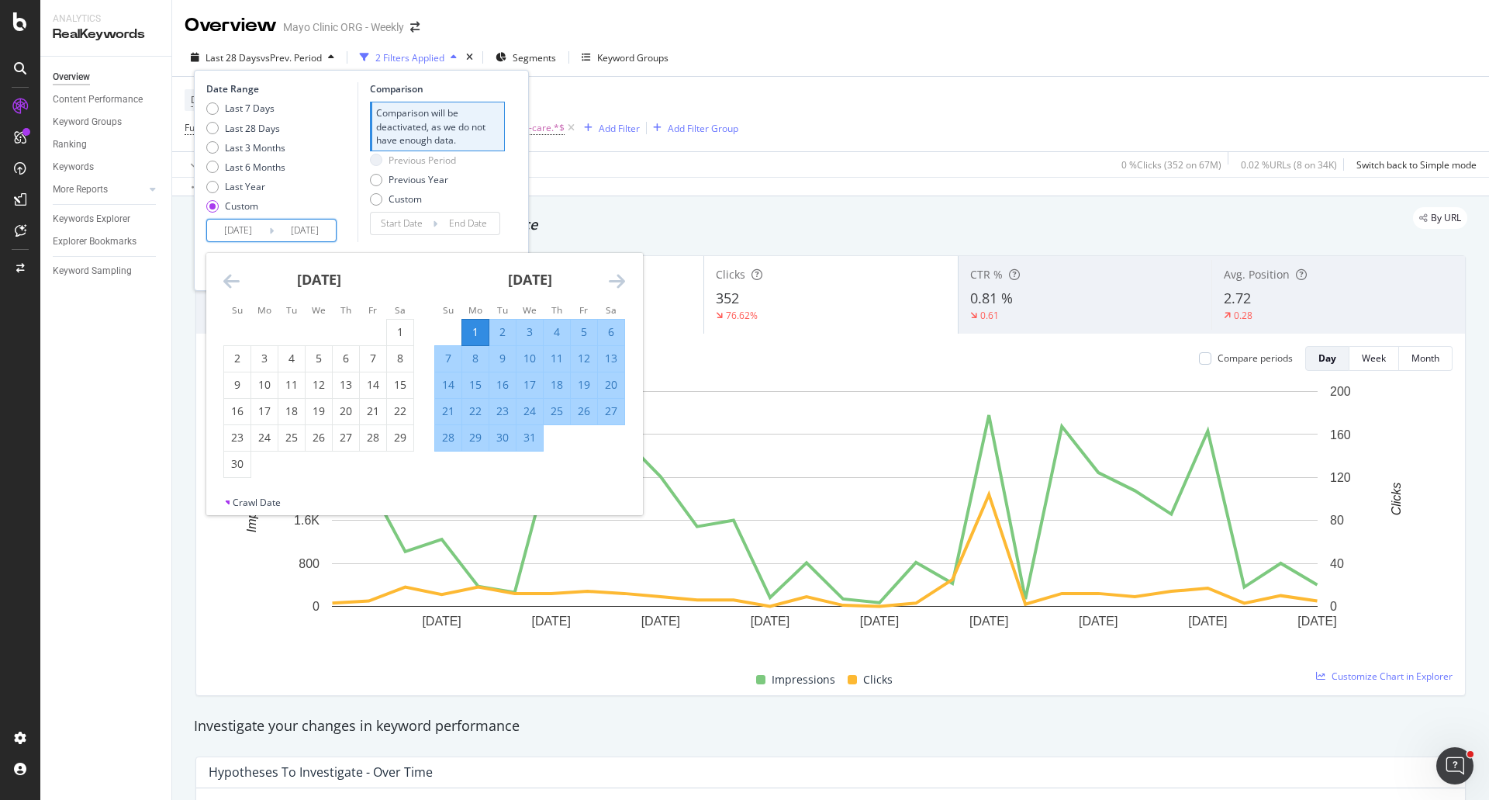
click at [341, 147] on div "Last 7 Days Last 28 Days Last 3 Months Last 6 Months Last Year Custom" at bounding box center [279, 160] width 147 height 117
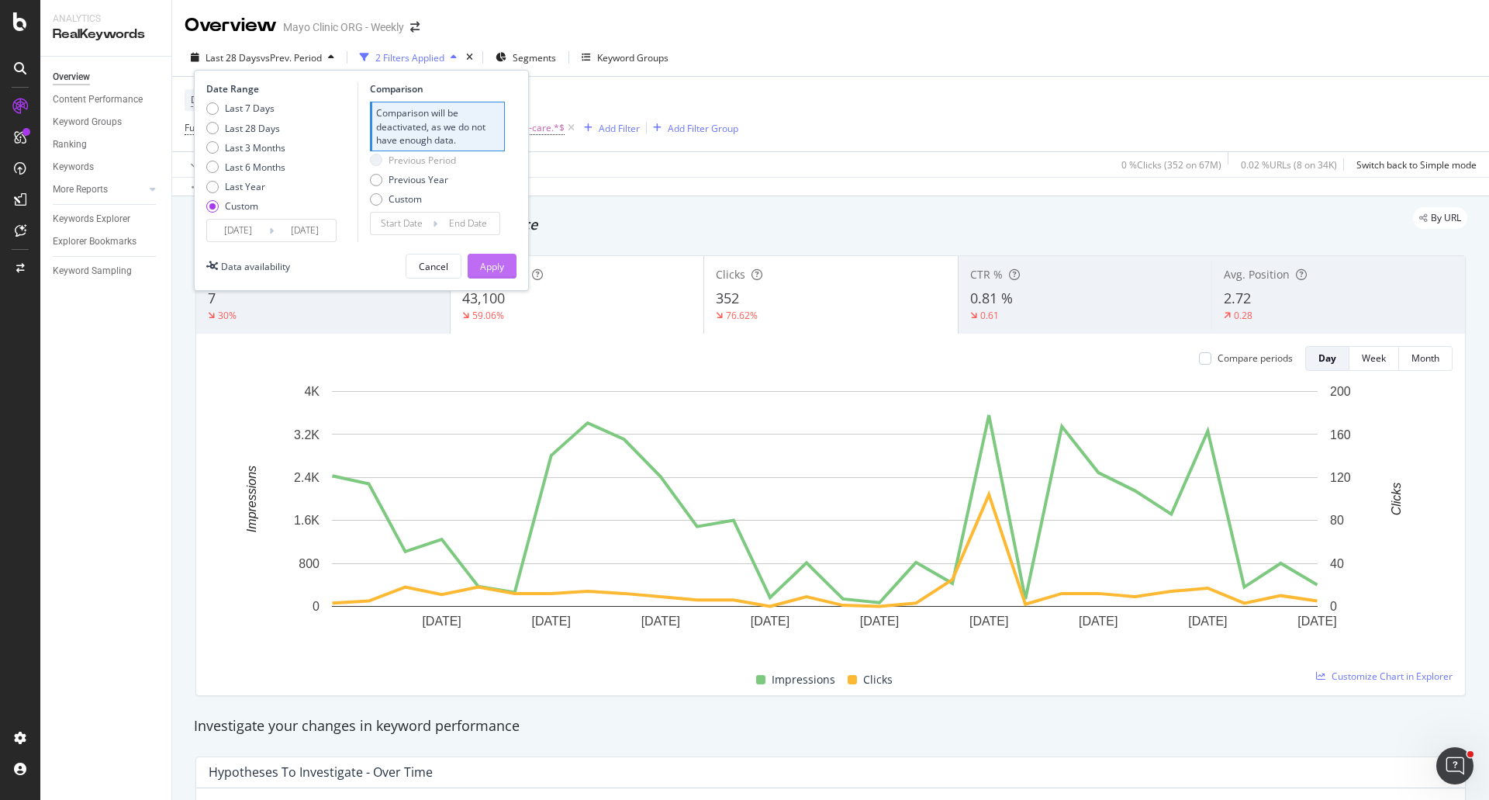
click at [505, 265] on button "Apply" at bounding box center [492, 266] width 49 height 25
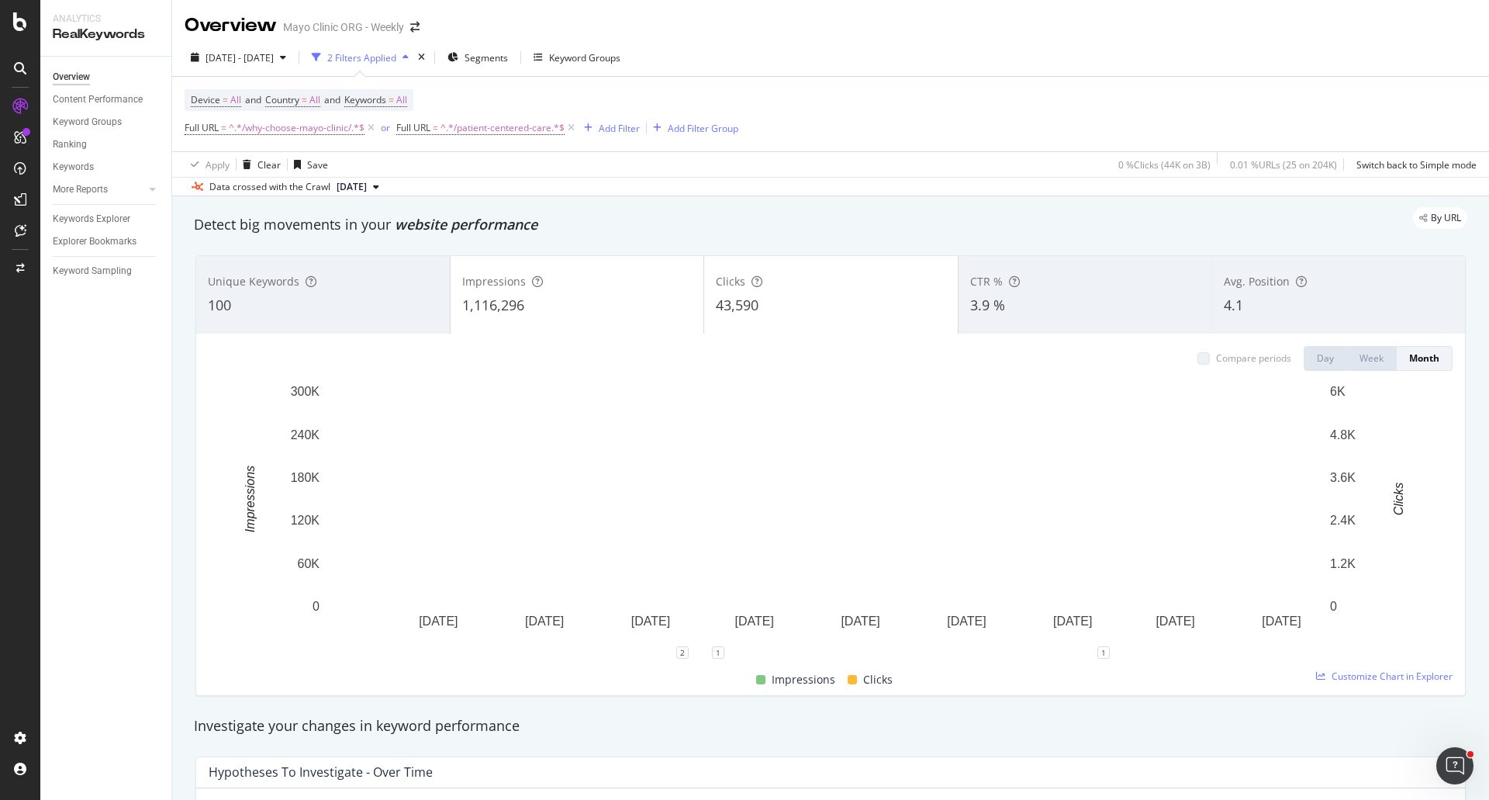
click at [847, 314] on div "43,590" at bounding box center [831, 305] width 230 height 20
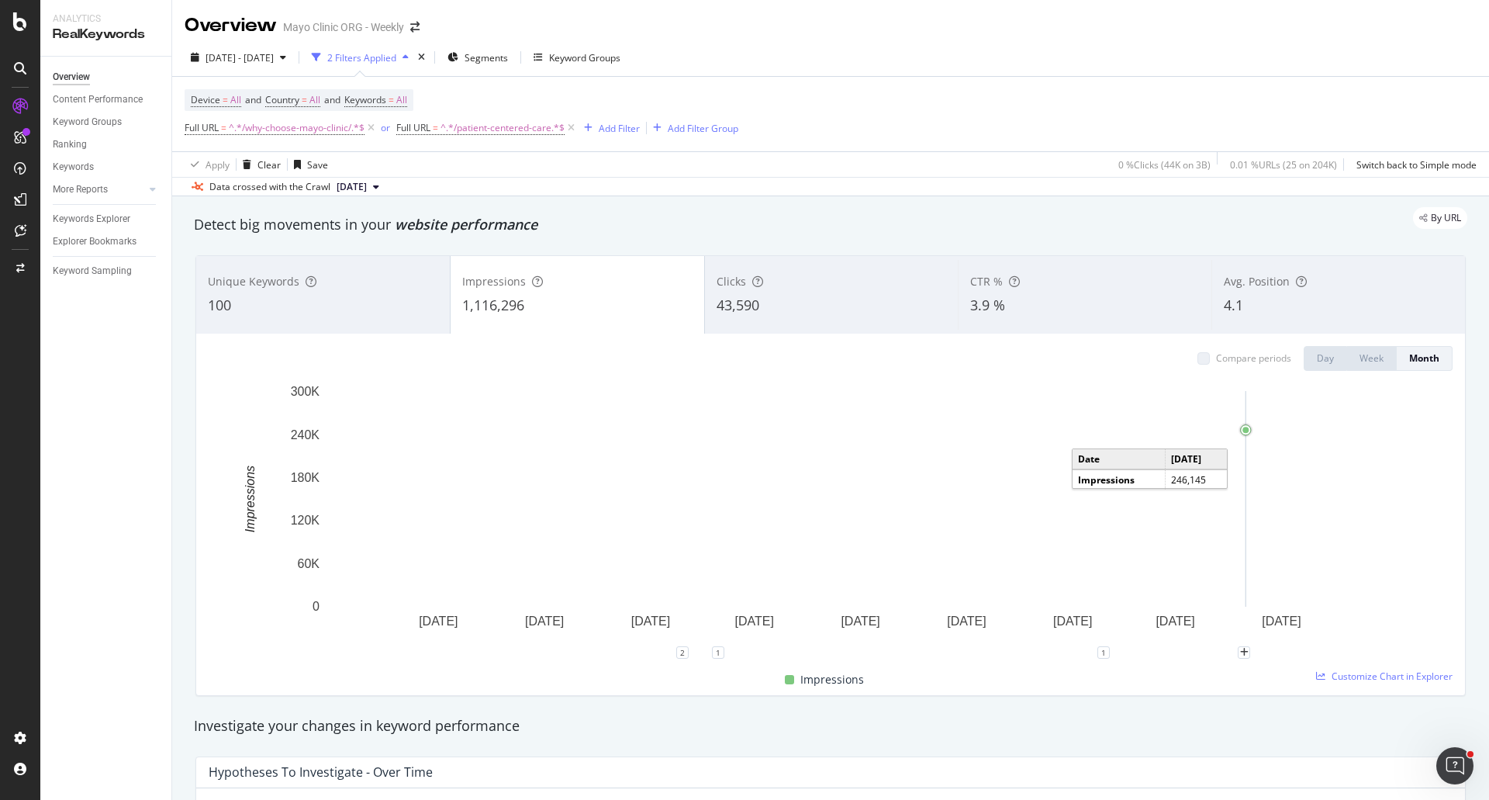
click at [1242, 436] on circle "A chart." at bounding box center [1246, 430] width 14 height 14
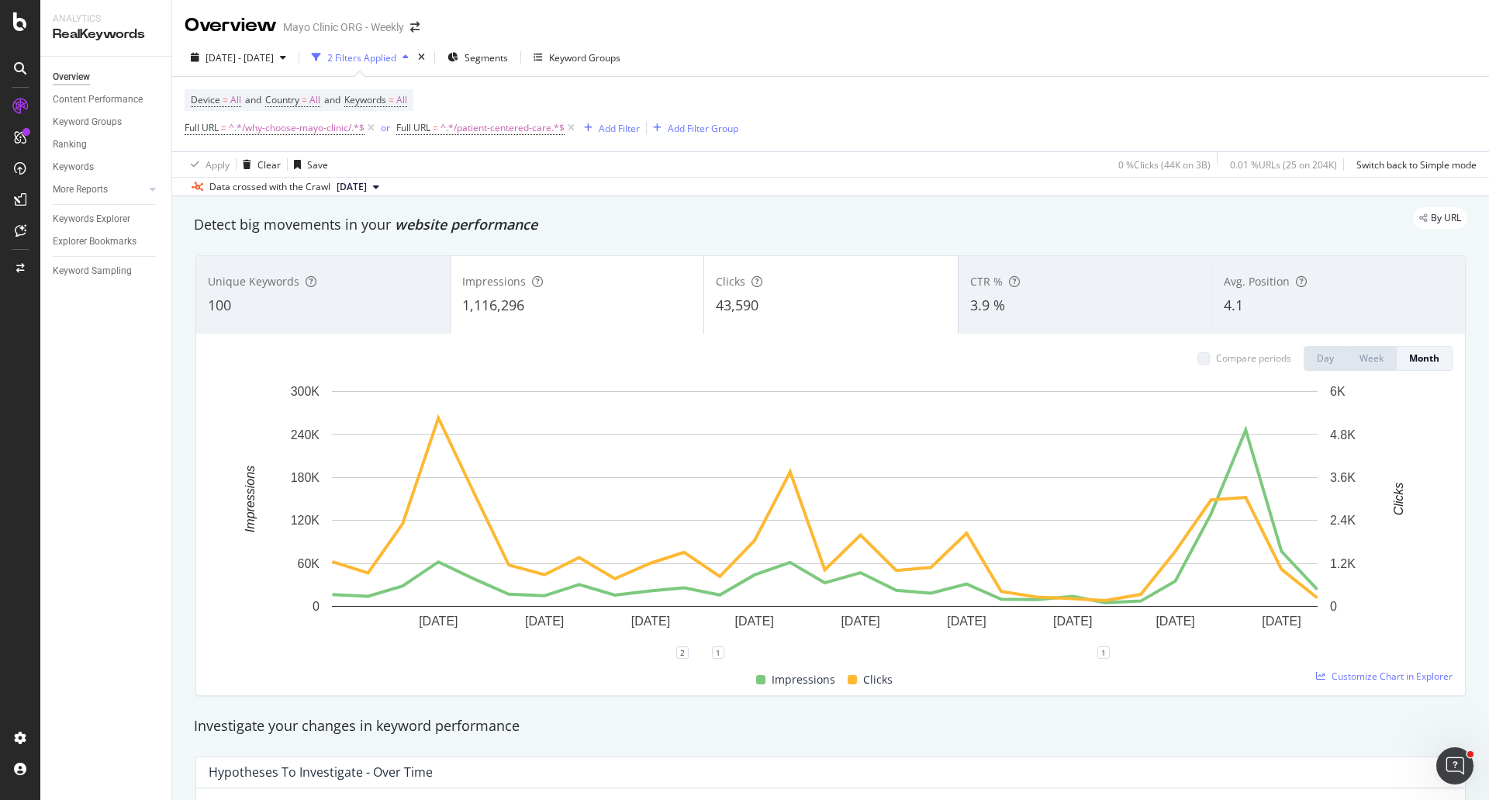
click at [600, 299] on div "1,116,296" at bounding box center [577, 305] width 230 height 20
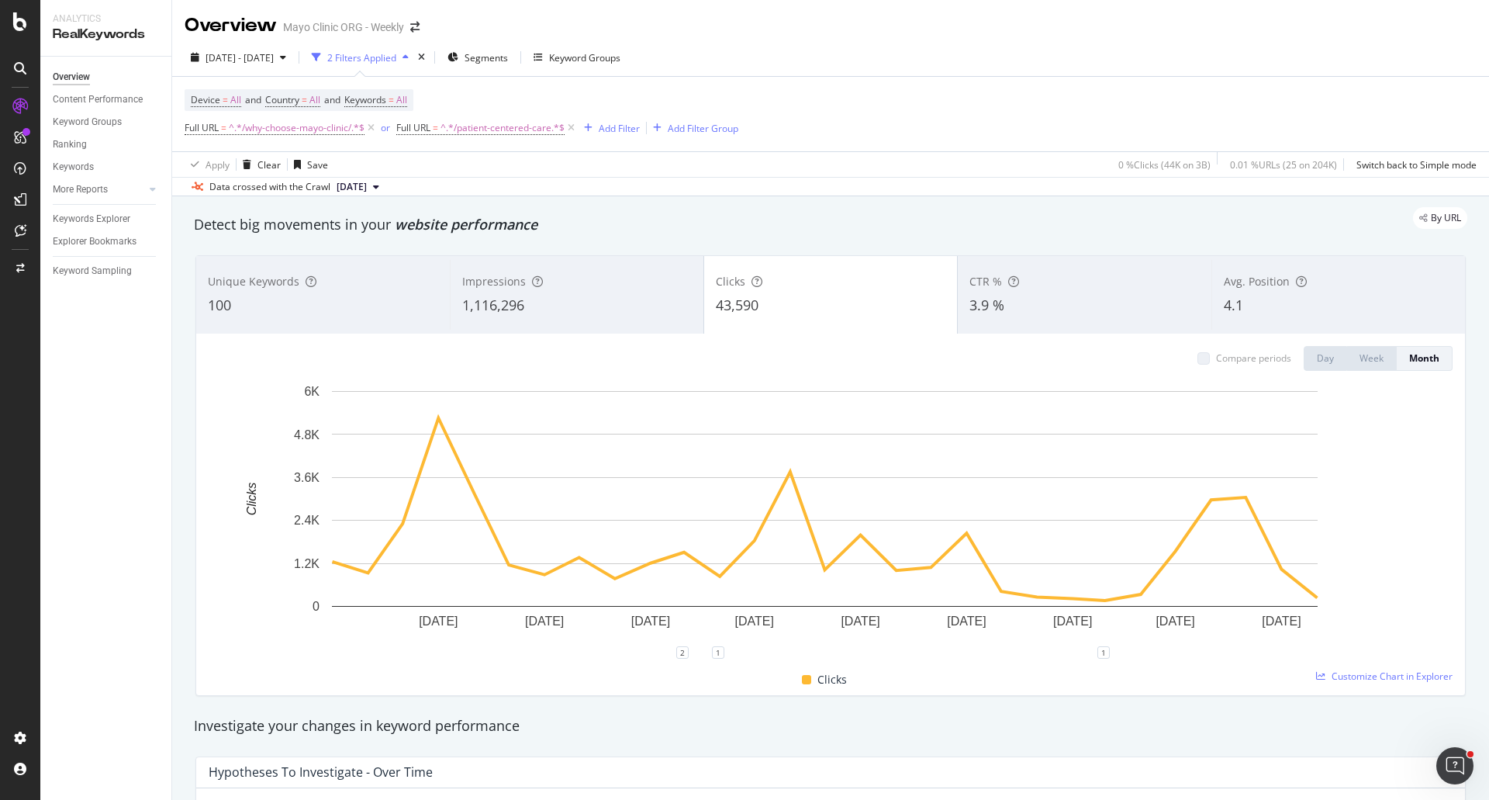
click at [1252, 313] on div "4.1" at bounding box center [1339, 305] width 230 height 20
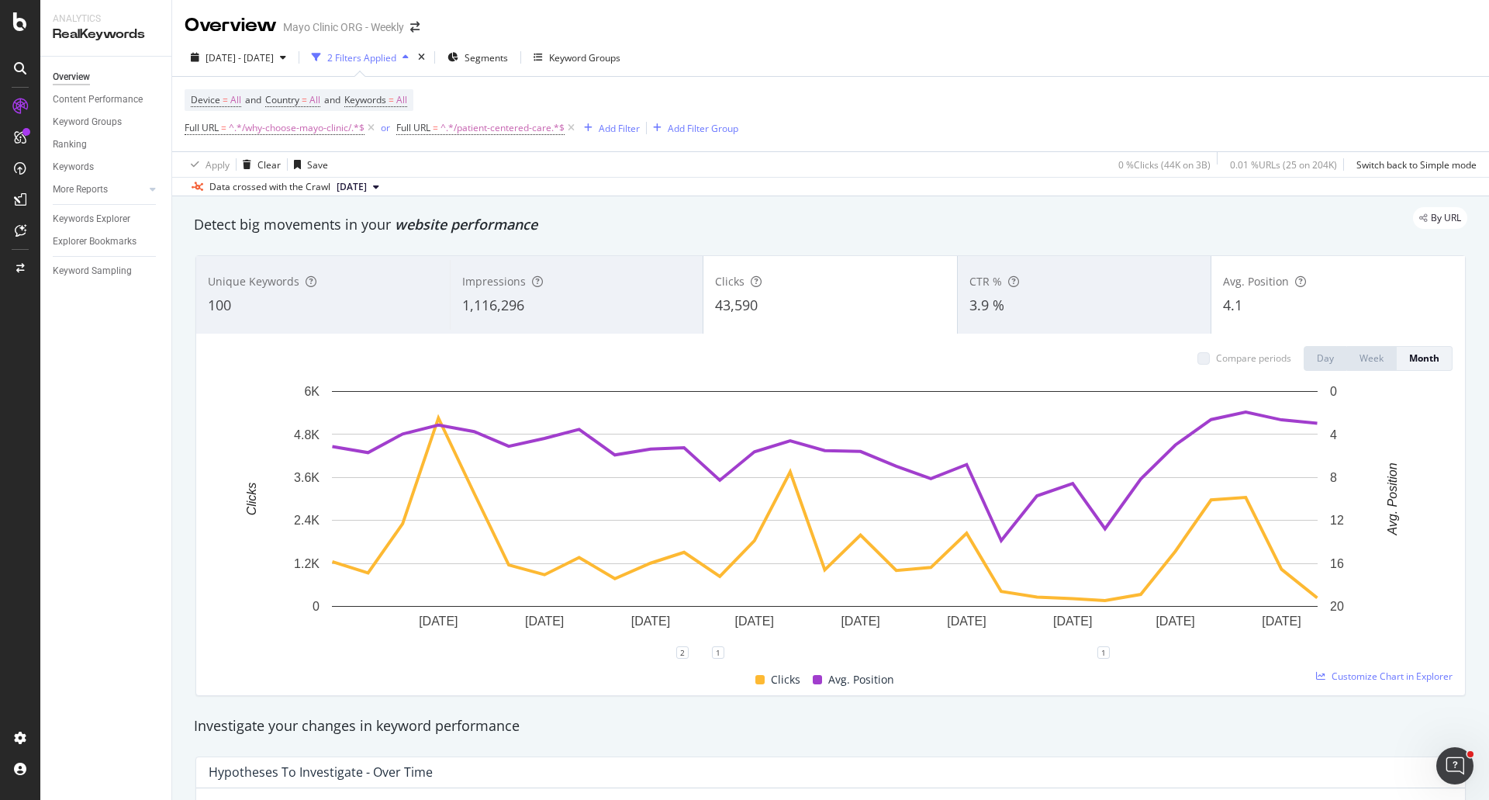
click at [856, 295] on div "43,590" at bounding box center [830, 305] width 230 height 20
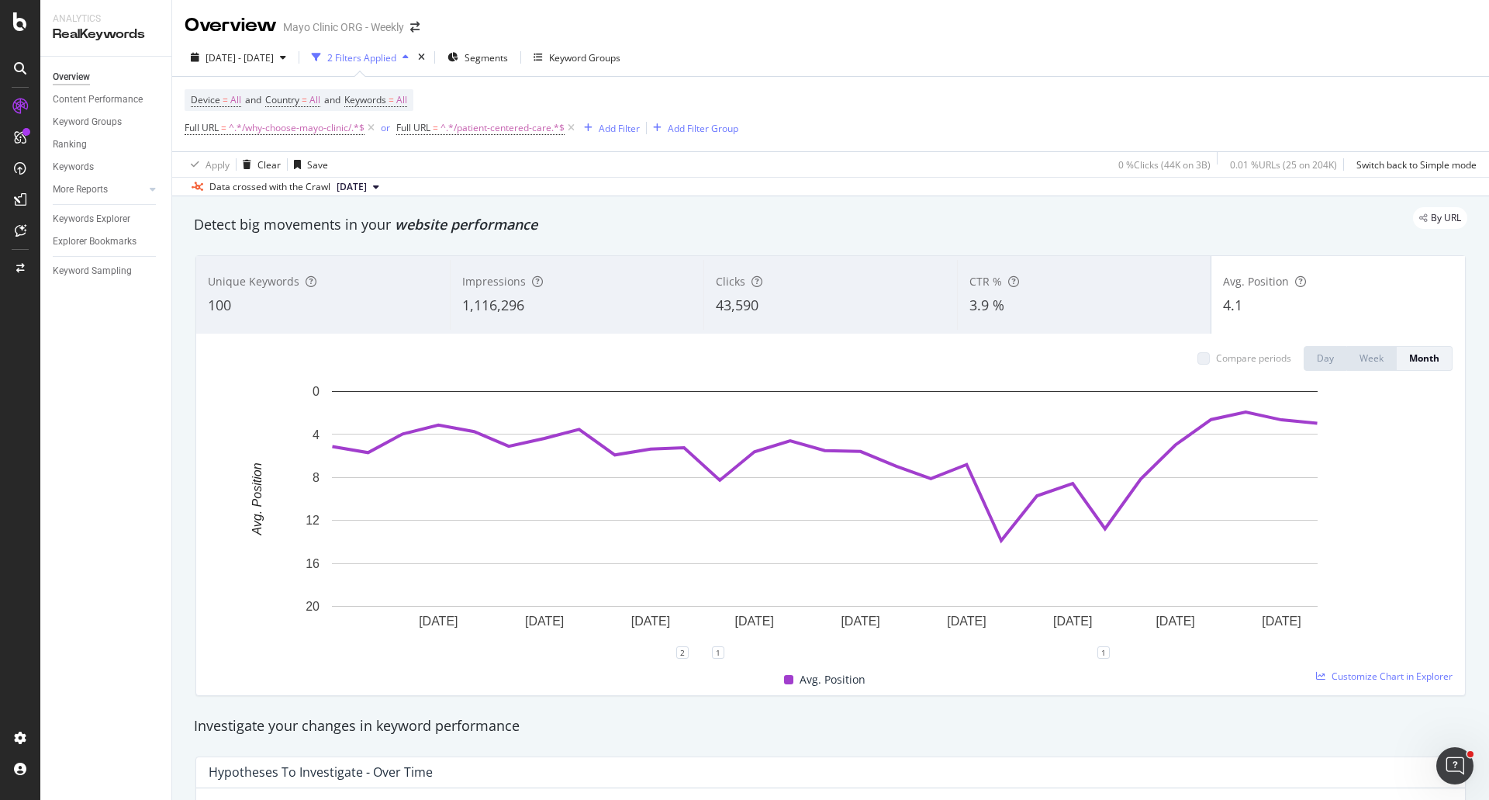
click at [545, 299] on div "1,116,296" at bounding box center [577, 305] width 230 height 20
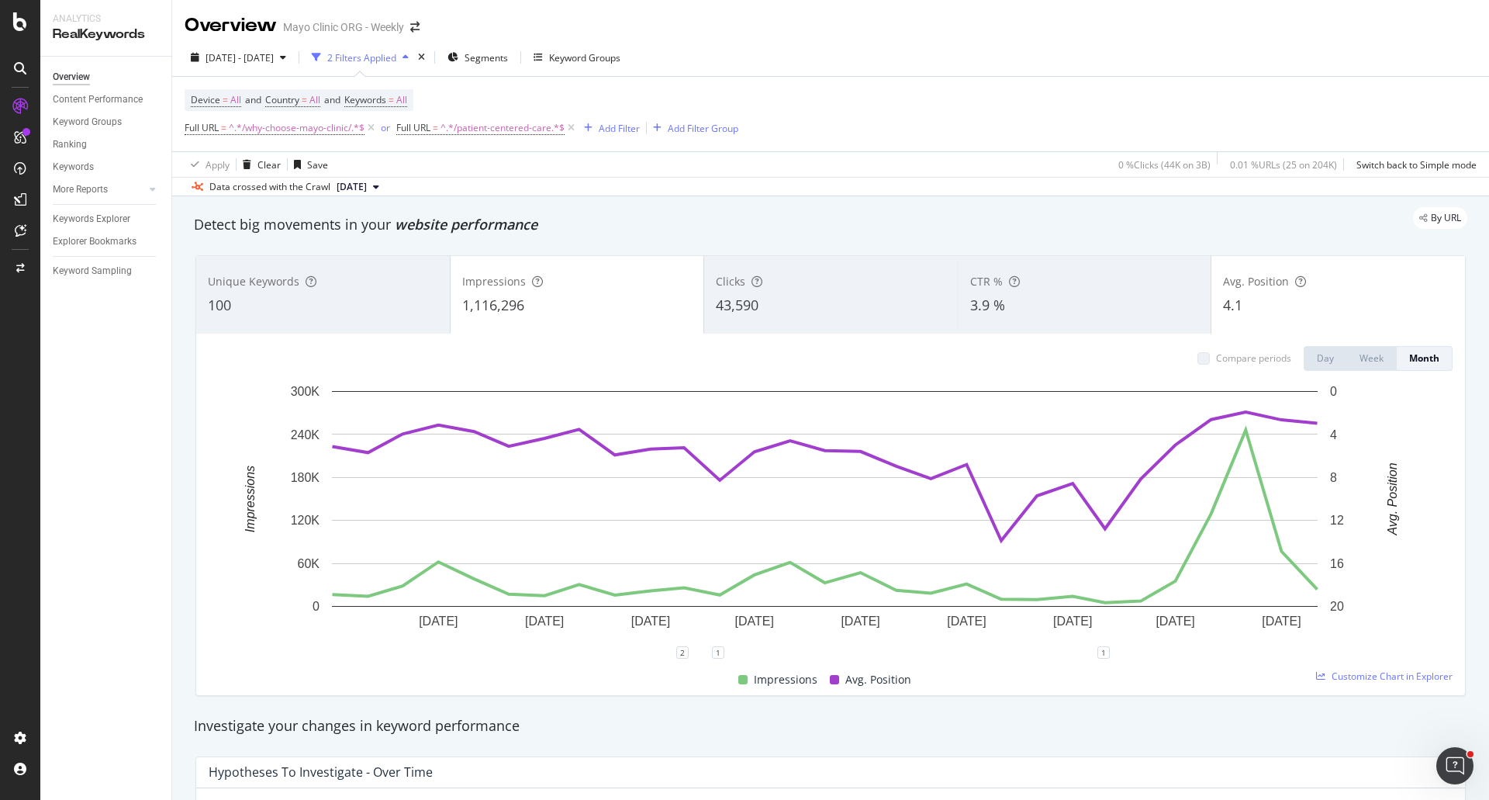
click at [1332, 293] on div "Avg. Position 4.1" at bounding box center [1338, 295] width 254 height 70
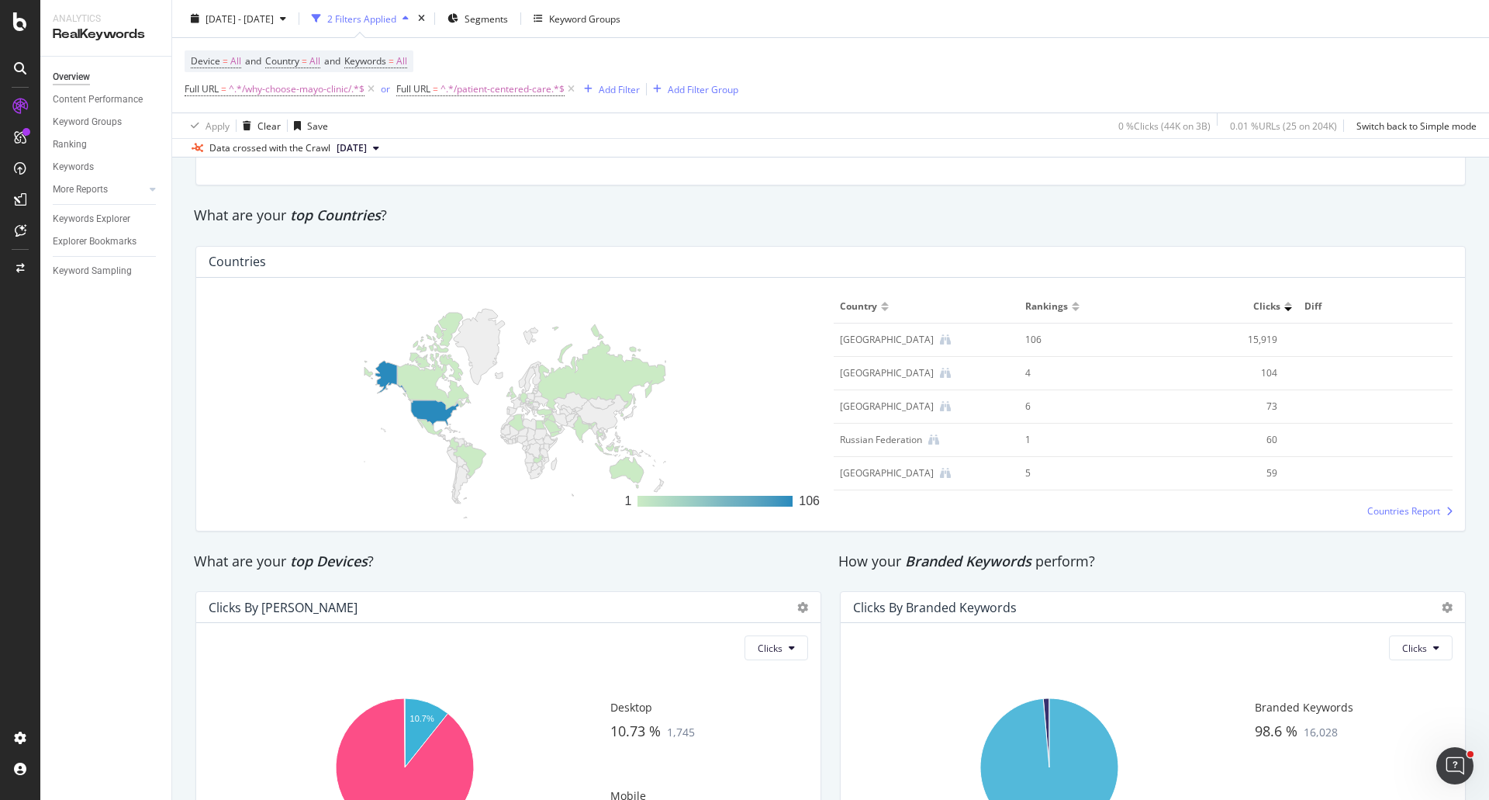
scroll to position [2330, 0]
